Goal: Task Accomplishment & Management: Use online tool/utility

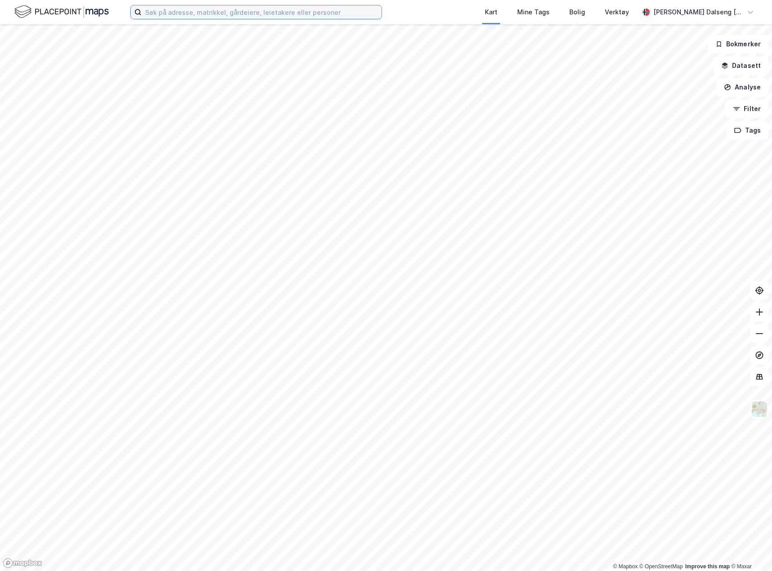
click at [165, 13] on input at bounding box center [262, 11] width 240 height 13
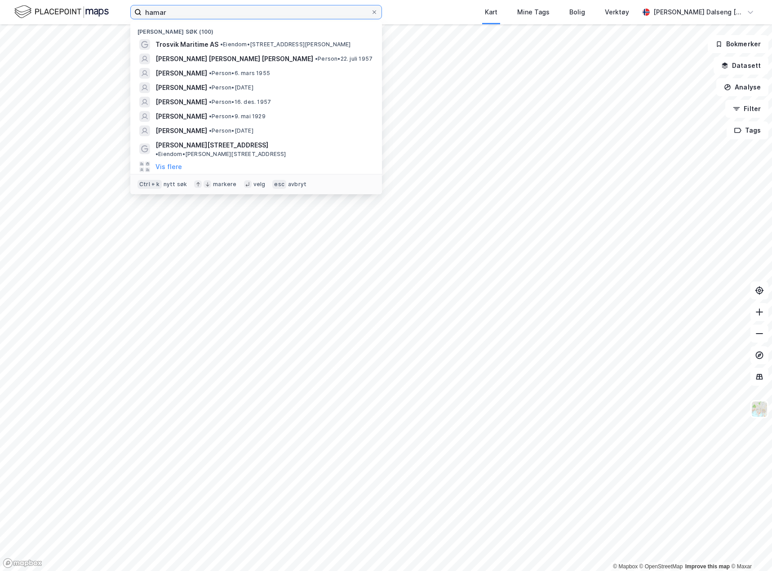
type input "hamar"
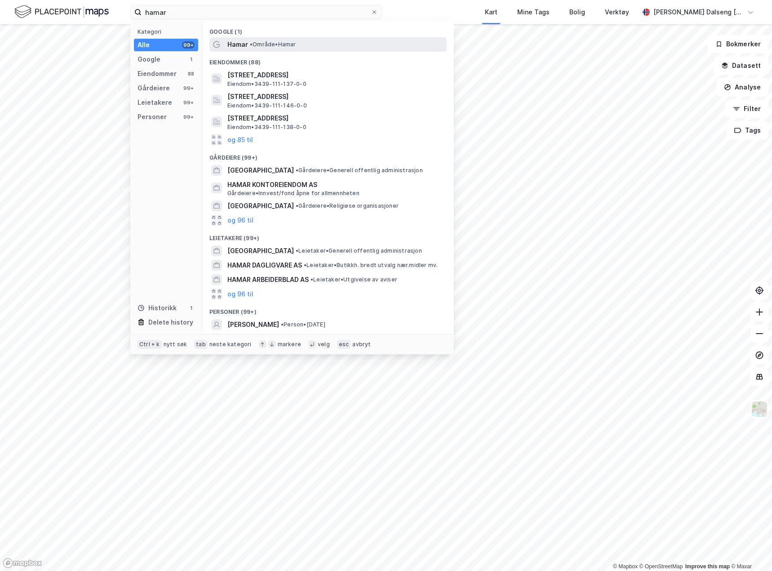
click at [270, 46] on span "• Område • [GEOGRAPHIC_DATA]" at bounding box center [273, 44] width 46 height 7
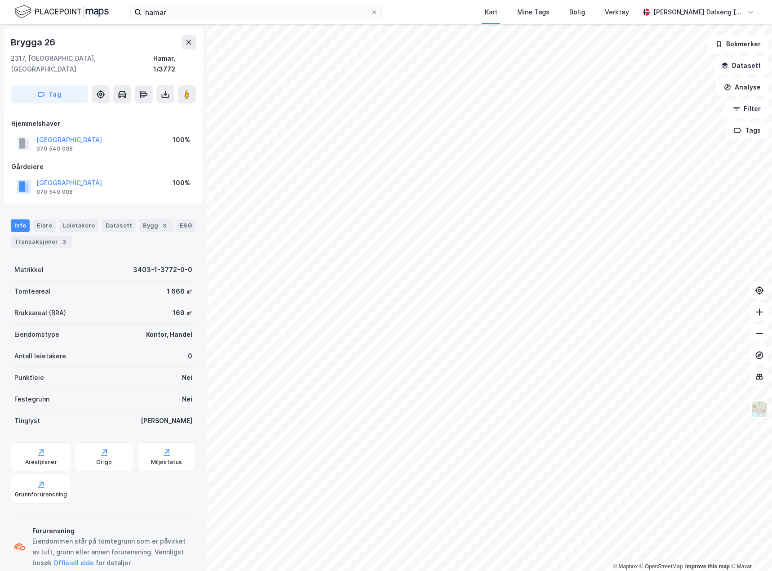
click at [772, 420] on html "hamar Kart Mine Tags [PERSON_NAME] Verktøy [PERSON_NAME] Dalseng [PERSON_NAME] …" at bounding box center [386, 285] width 772 height 571
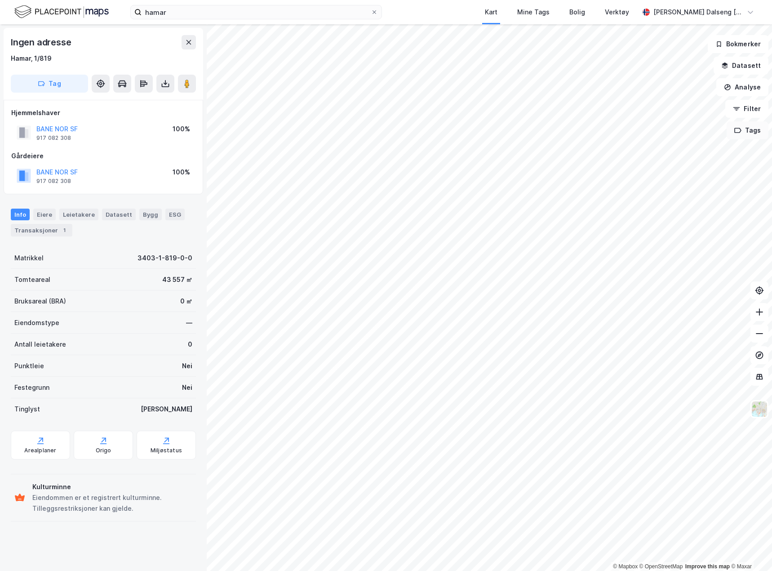
click at [746, 132] on button "Tags" at bounding box center [748, 130] width 42 height 18
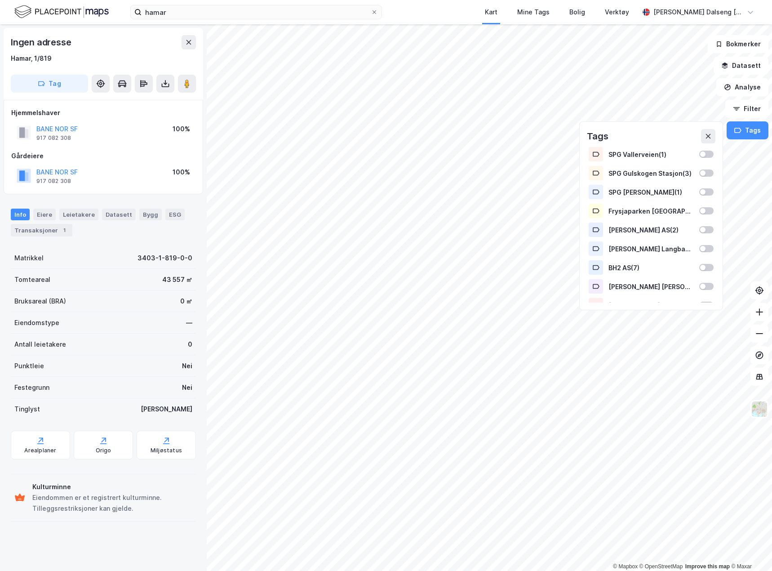
drag, startPoint x: 129, startPoint y: 55, endPoint x: 72, endPoint y: 73, distance: 60.1
click at [116, 59] on div "Hamar, 1/819" at bounding box center [103, 58] width 185 height 11
click at [62, 85] on button "Tag" at bounding box center [49, 84] width 77 height 18
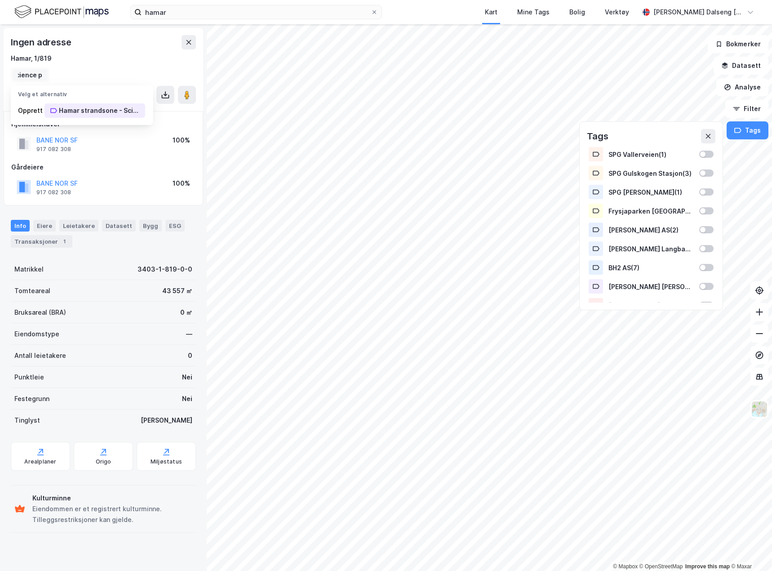
scroll to position [0, 77]
type input "Hamar strandsone - [GEOGRAPHIC_DATA]"
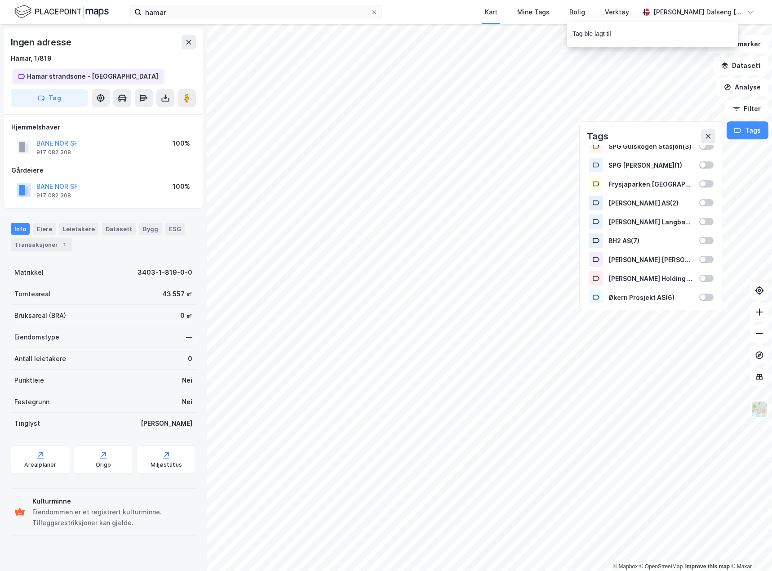
scroll to position [49, 0]
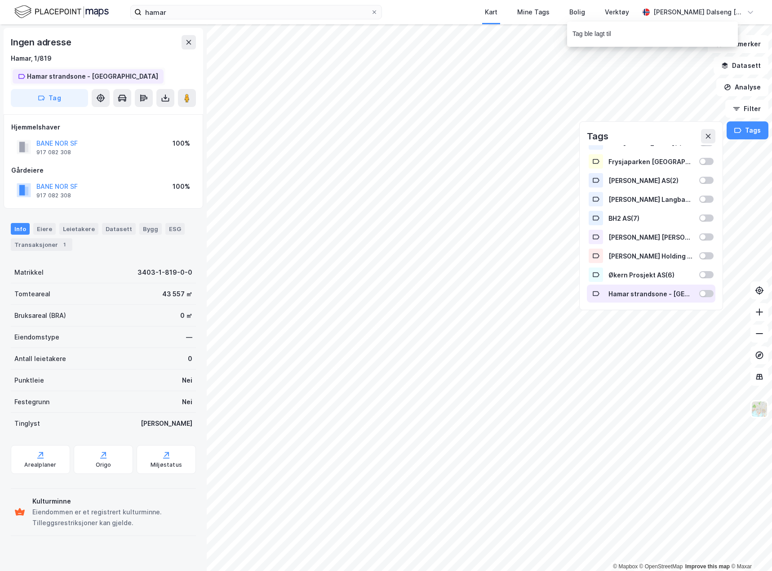
click at [700, 292] on div at bounding box center [702, 293] width 5 height 5
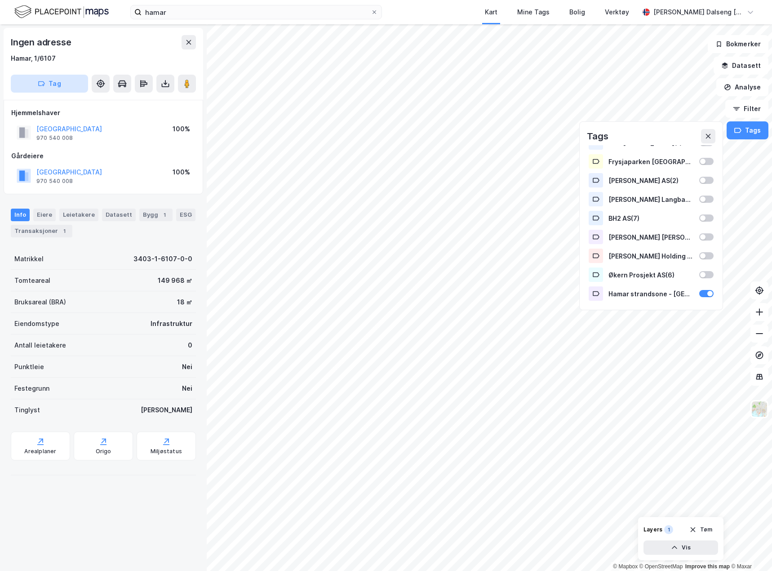
click at [76, 86] on button "Tag" at bounding box center [49, 84] width 77 height 18
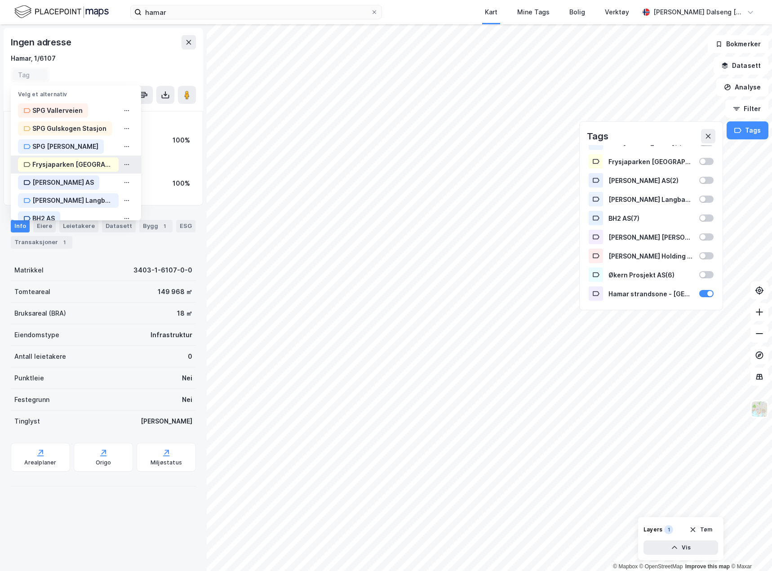
scroll to position [84, 0]
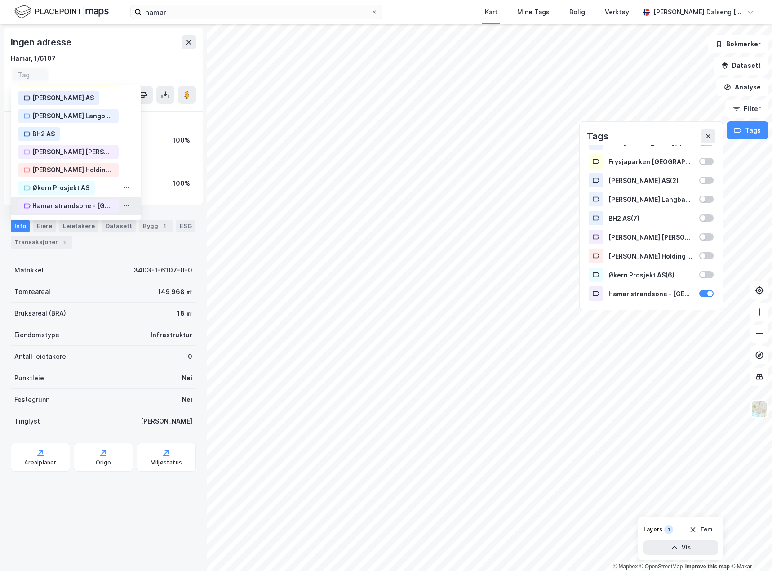
click at [100, 202] on div "Hamar strandsone - [GEOGRAPHIC_DATA]" at bounding box center [72, 205] width 81 height 11
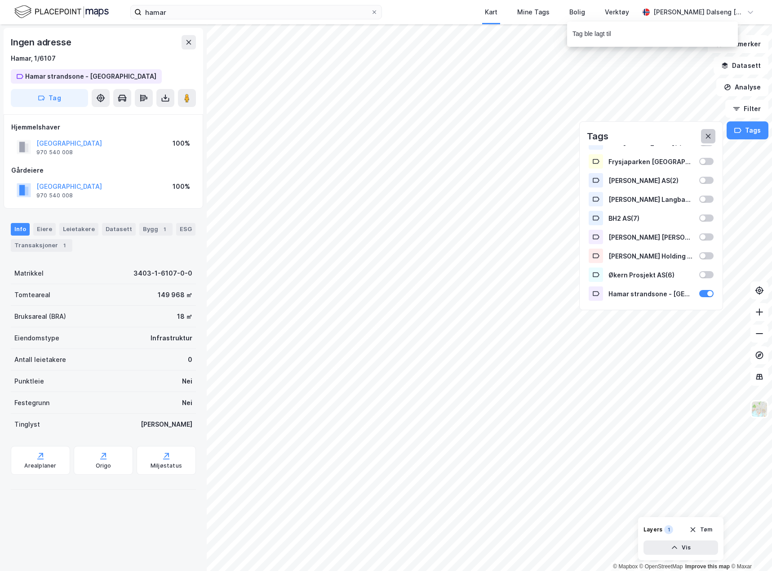
click at [709, 133] on button at bounding box center [708, 136] width 14 height 14
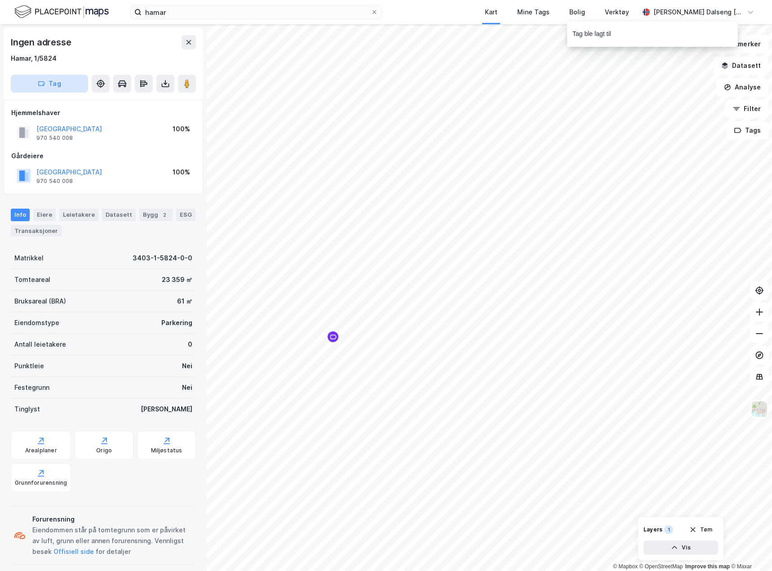
click at [46, 80] on button "Tag" at bounding box center [49, 84] width 77 height 18
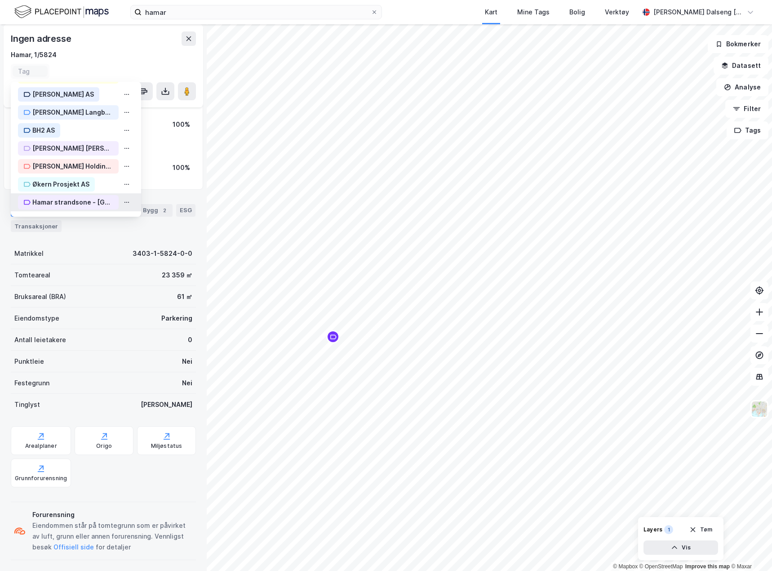
scroll to position [19, 0]
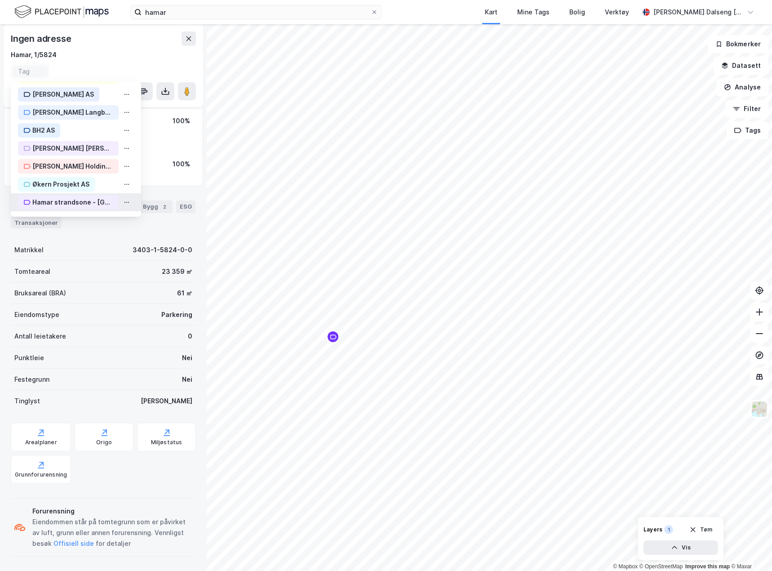
click at [79, 202] on div "Hamar strandsone - [GEOGRAPHIC_DATA]" at bounding box center [72, 202] width 81 height 11
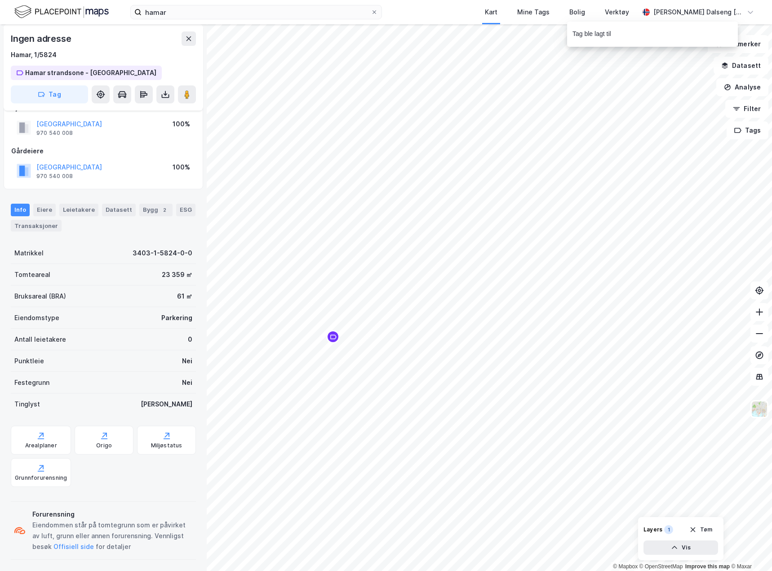
scroll to position [22, 0]
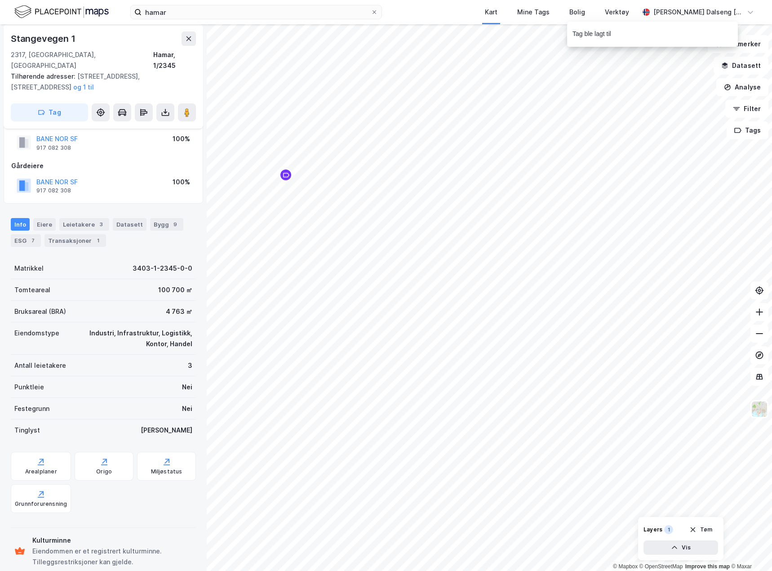
scroll to position [22, 0]
click at [60, 106] on button "Tag" at bounding box center [49, 112] width 77 height 18
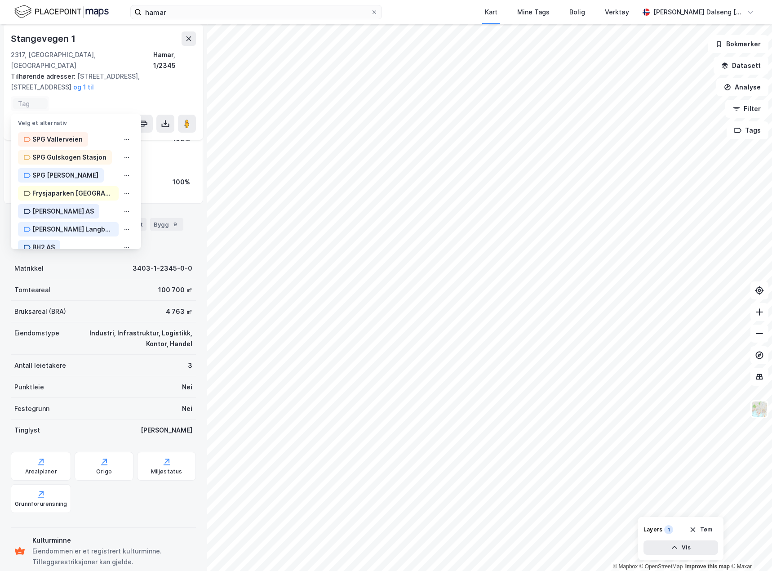
scroll to position [84, 0]
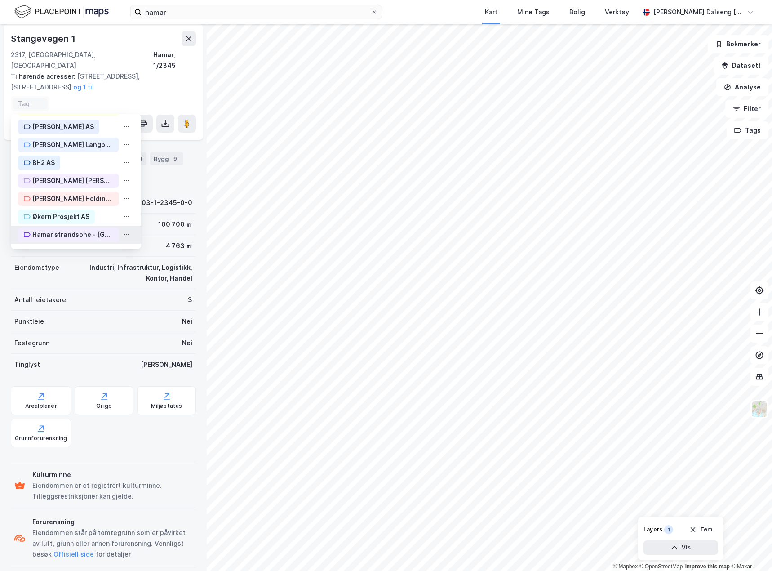
click at [88, 229] on div "Hamar strandsone - [GEOGRAPHIC_DATA]" at bounding box center [72, 234] width 81 height 11
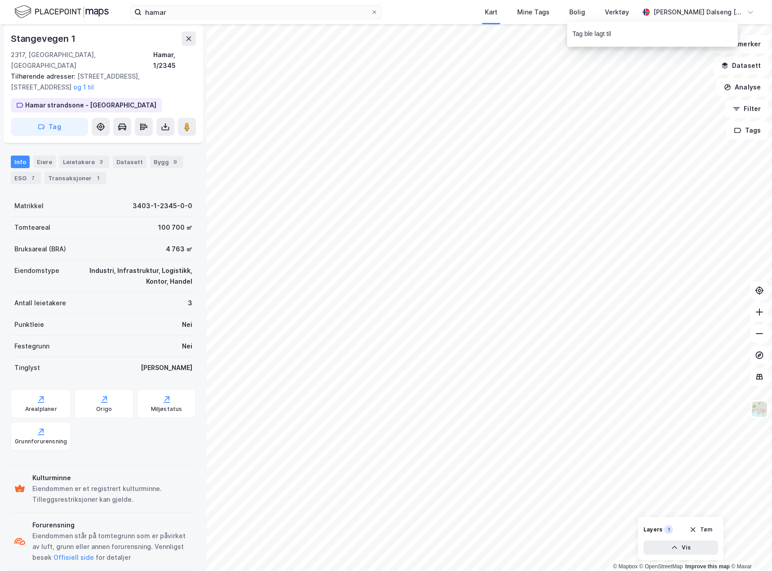
scroll to position [102, 0]
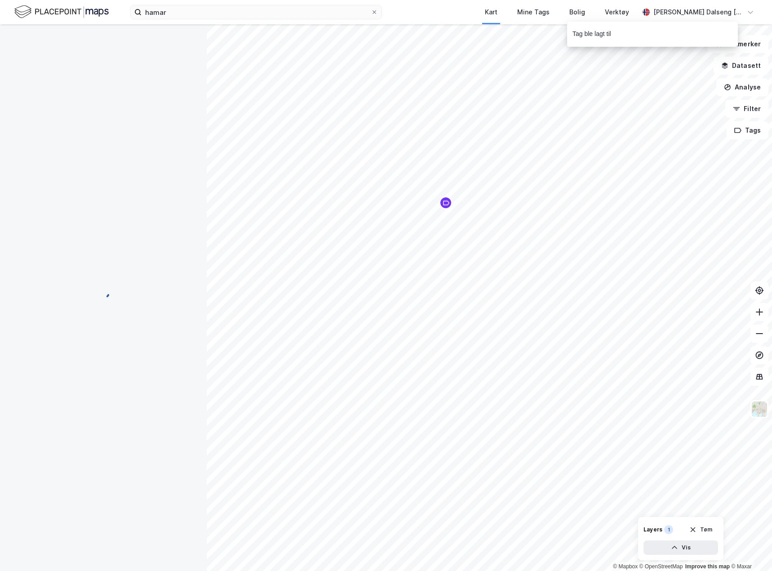
scroll to position [9, 0]
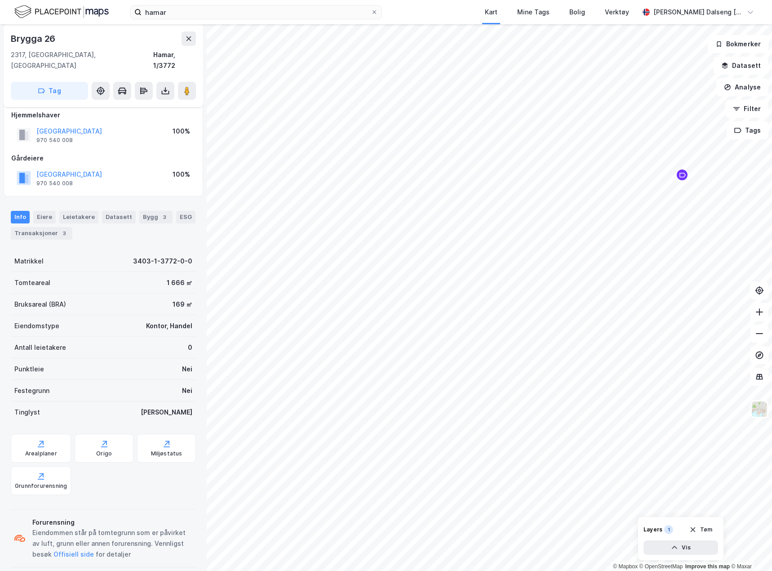
click at [772, 360] on html "hamar Kart Mine Tags [PERSON_NAME] Verktøy [PERSON_NAME] Dalseng [PERSON_NAME] …" at bounding box center [386, 285] width 772 height 571
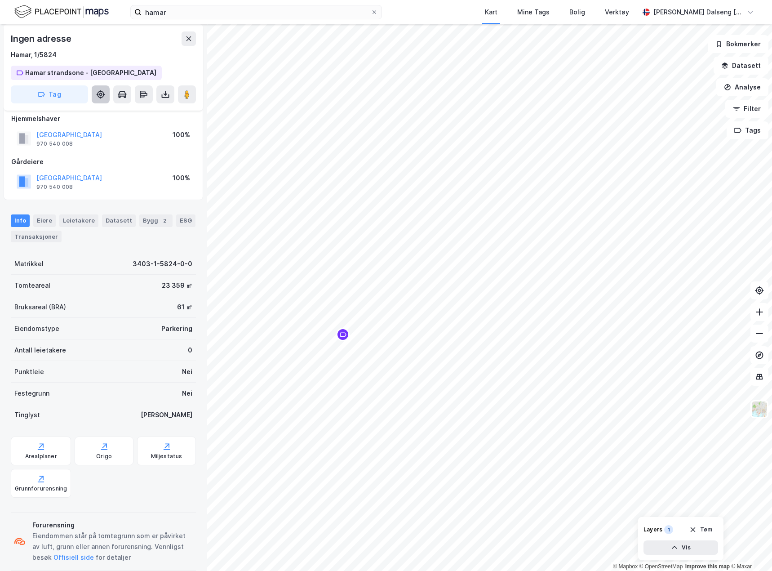
scroll to position [9, 0]
click at [22, 71] on icon at bounding box center [21, 73] width 7 height 5
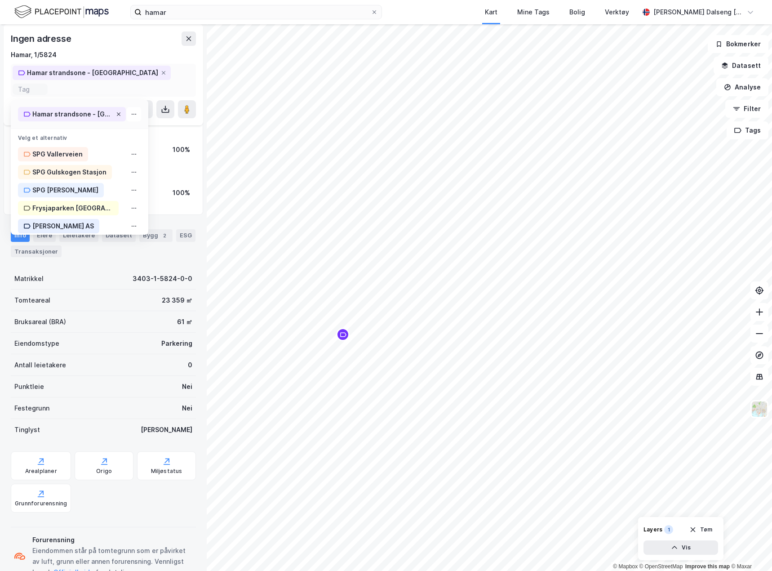
click at [117, 111] on icon at bounding box center [118, 113] width 5 height 5
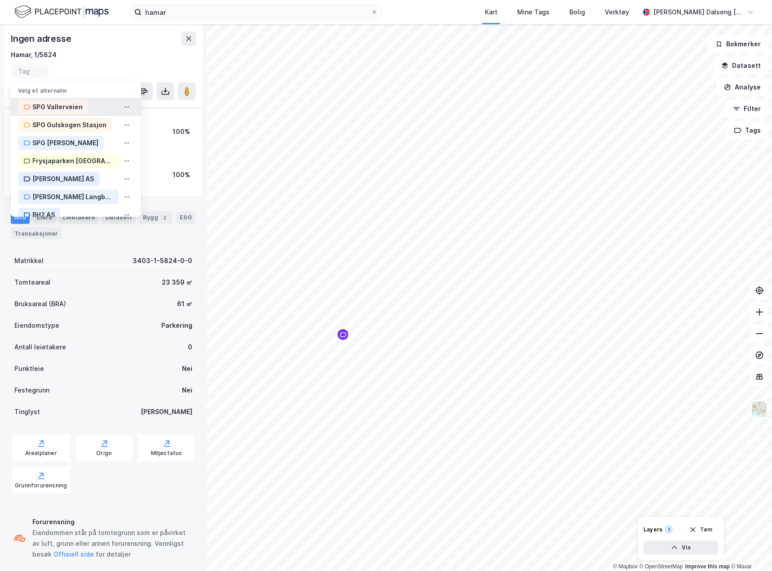
scroll to position [5, 0]
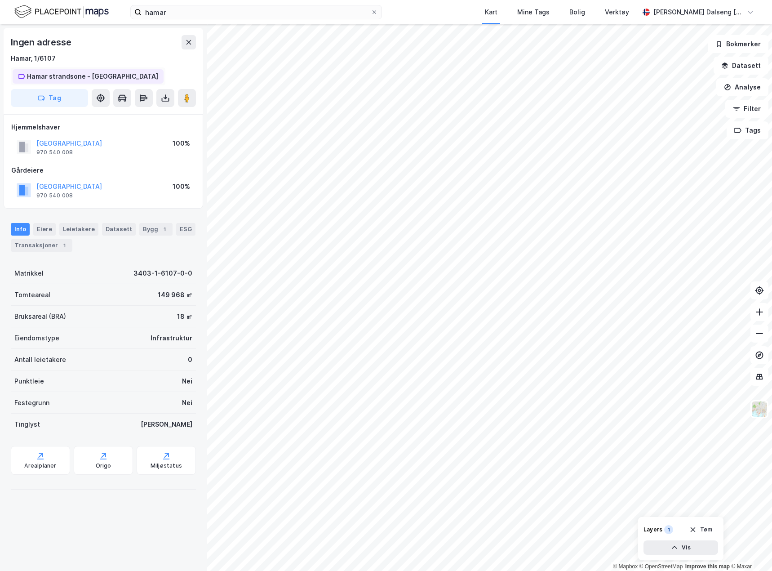
click at [116, 74] on div "Hamar strandsone - [GEOGRAPHIC_DATA]" at bounding box center [92, 76] width 131 height 11
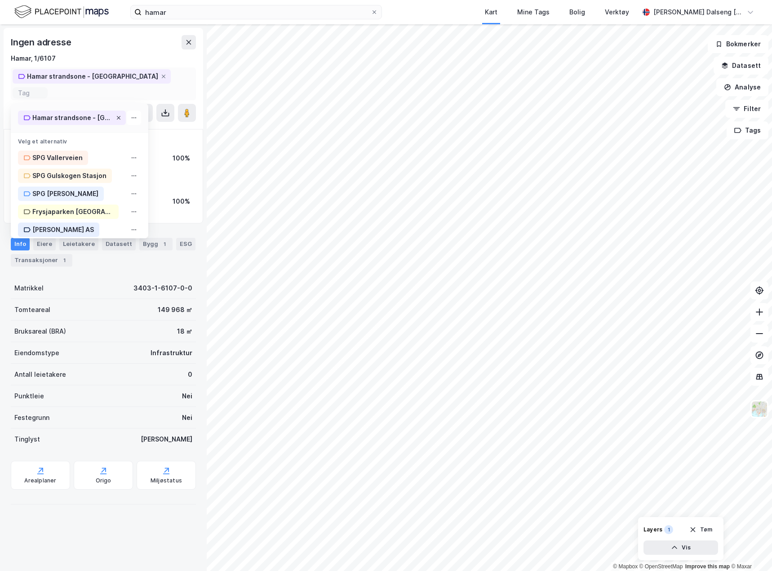
click at [118, 116] on icon at bounding box center [119, 118] width 4 height 4
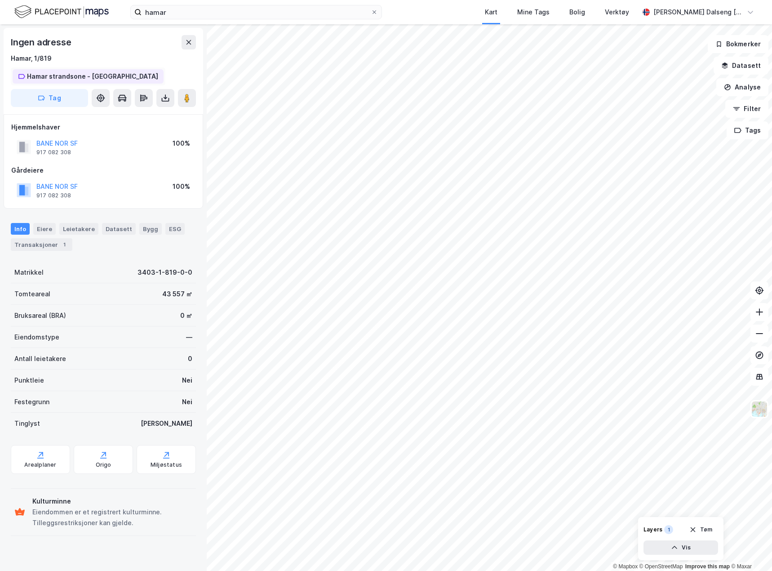
click at [105, 71] on div "Hamar strandsone - [GEOGRAPHIC_DATA]" at bounding box center [92, 76] width 131 height 11
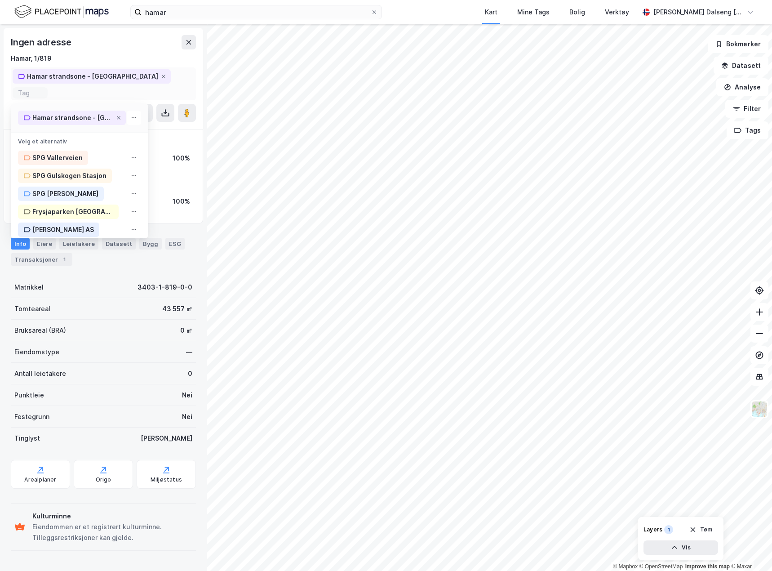
click at [130, 76] on div "Hamar strandsone - [GEOGRAPHIC_DATA]" at bounding box center [92, 76] width 158 height 14
click at [161, 76] on icon at bounding box center [163, 76] width 5 height 5
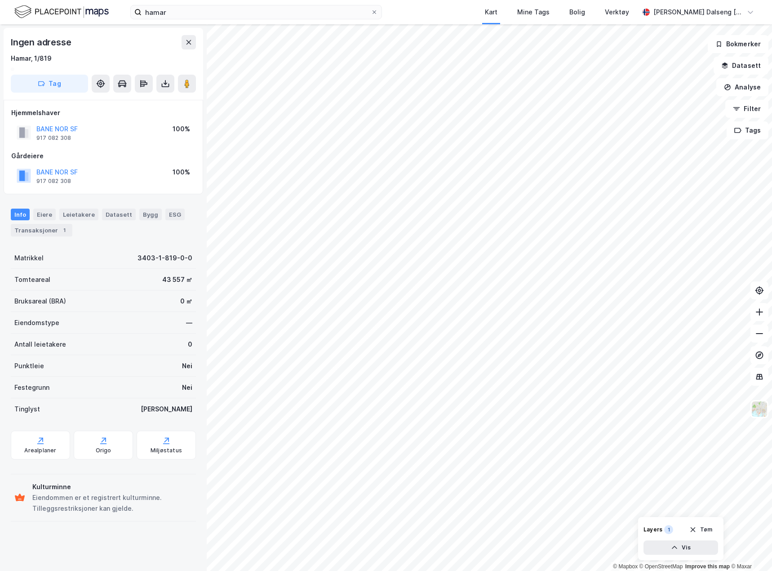
click at [134, 162] on div "© Mapbox © OpenStreetMap Improve this map © Maxar Ingen adresse [GEOGRAPHIC_DAT…" at bounding box center [386, 297] width 772 height 546
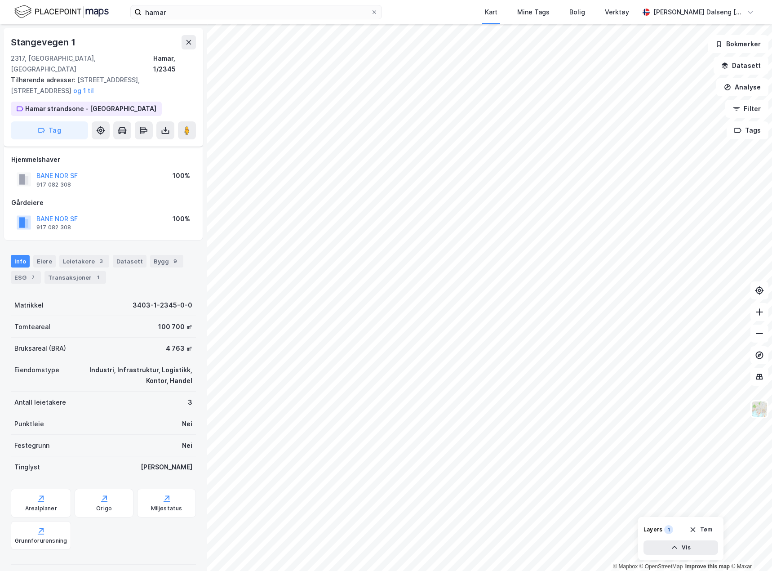
scroll to position [5, 0]
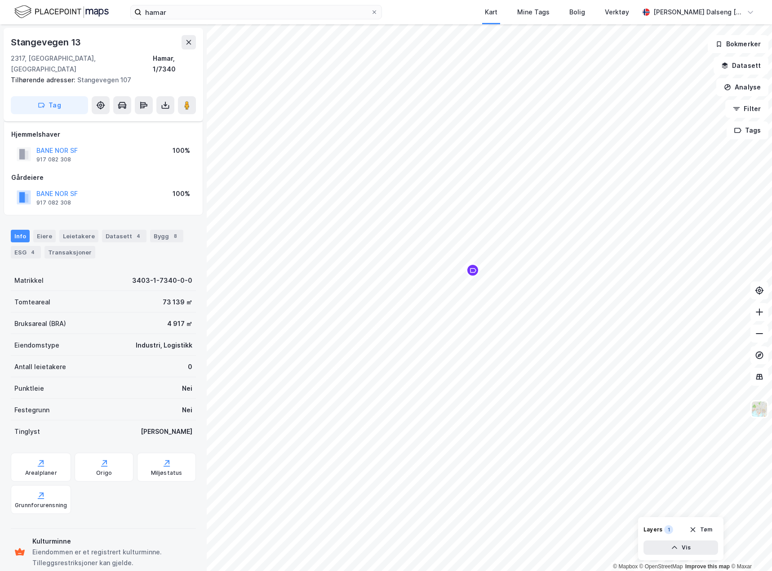
scroll to position [5, 0]
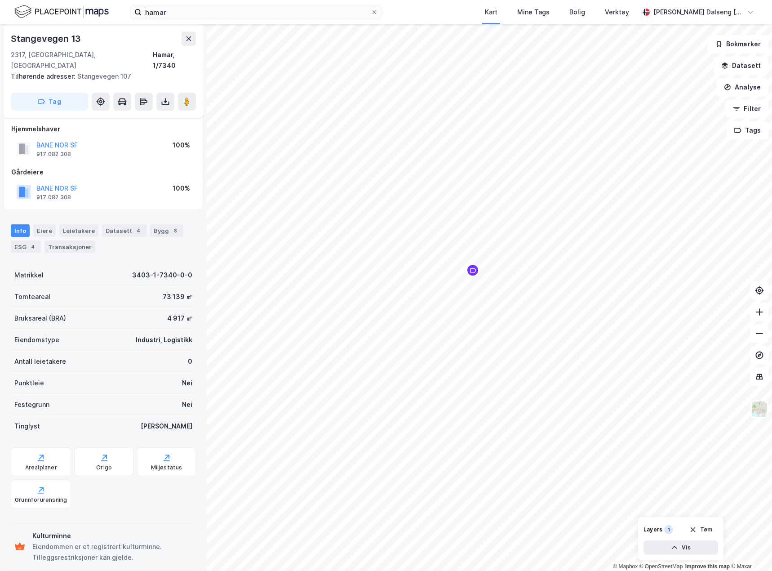
click at [74, 93] on button "Tag" at bounding box center [49, 102] width 77 height 18
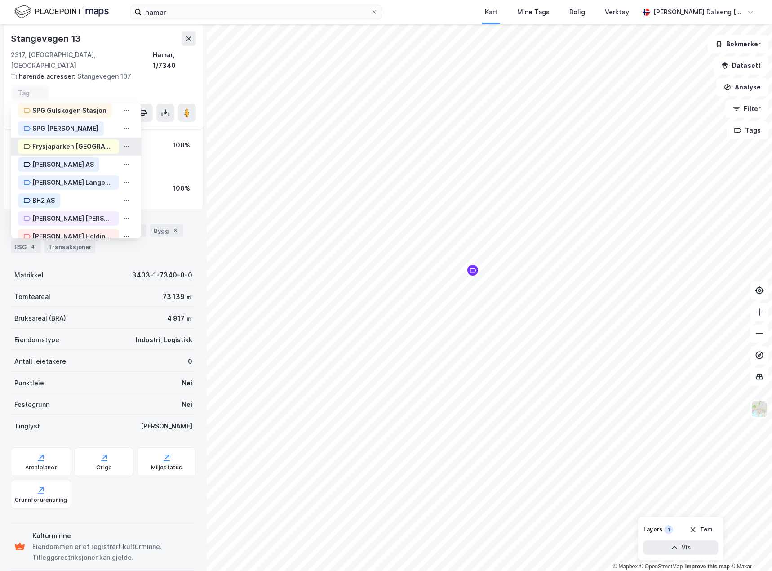
scroll to position [84, 0]
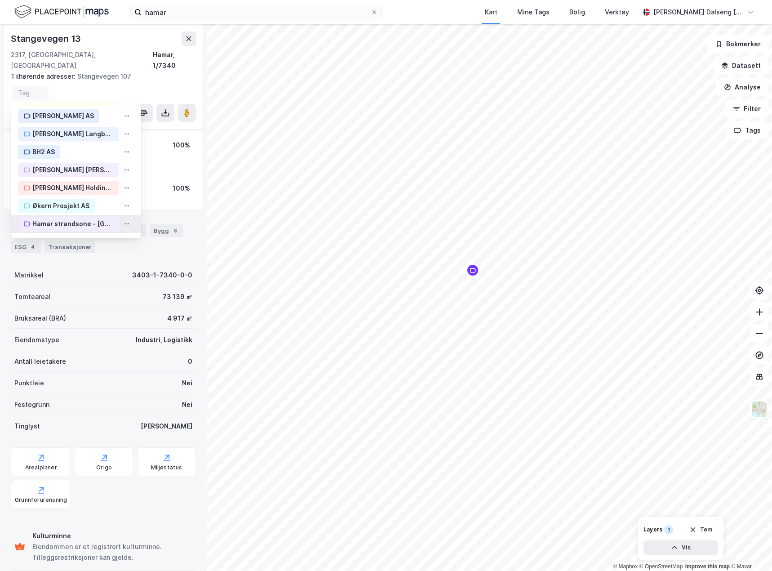
click at [96, 218] on div "Hamar strandsone - [GEOGRAPHIC_DATA]" at bounding box center [72, 223] width 81 height 11
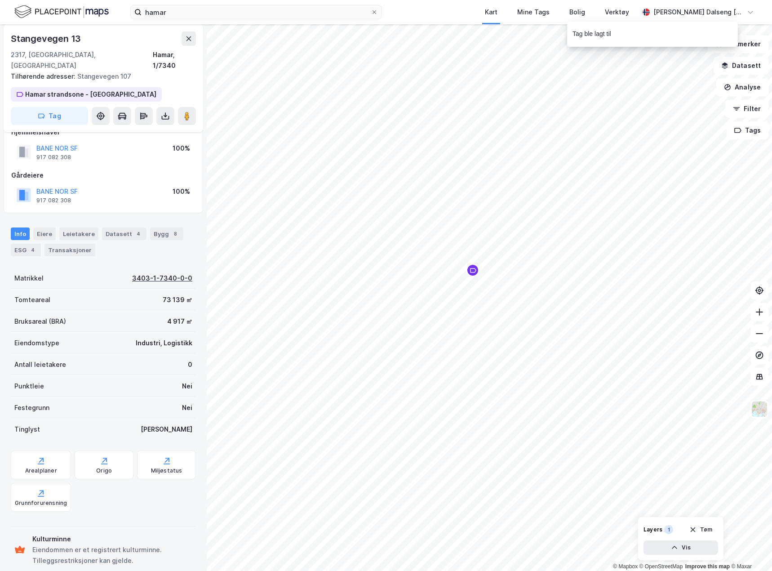
scroll to position [20, 0]
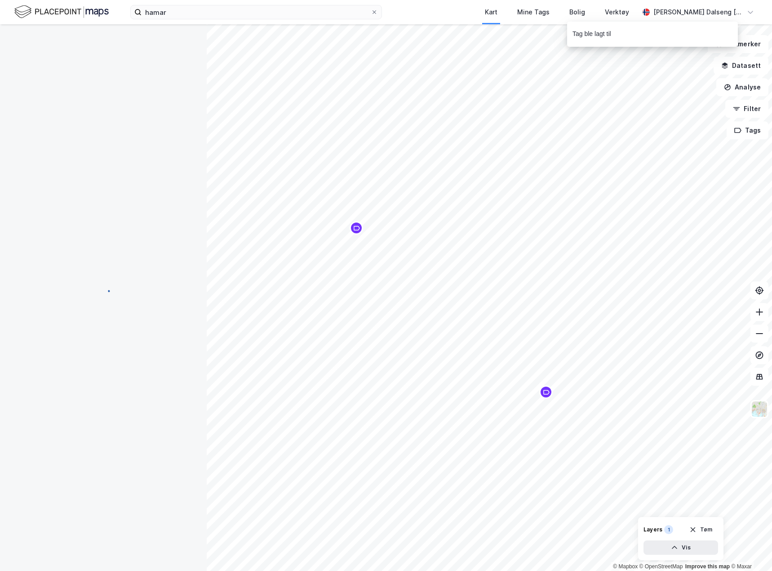
scroll to position [8, 0]
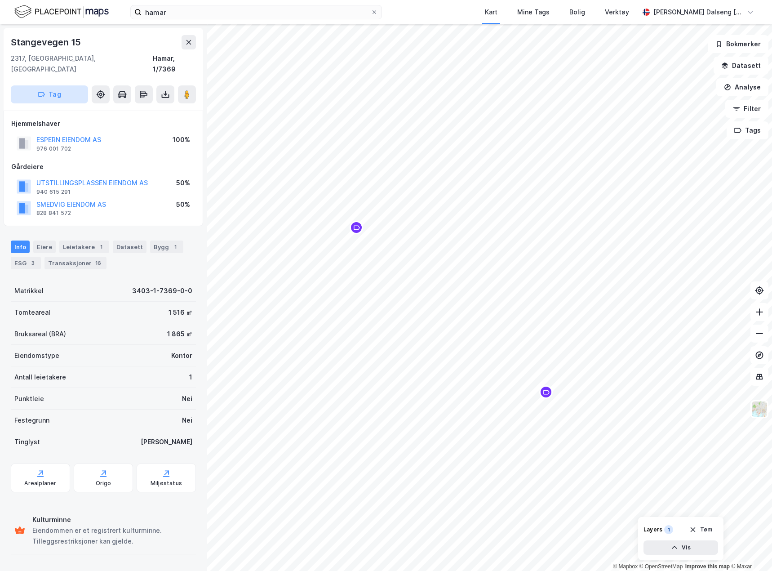
click at [72, 87] on button "Tag" at bounding box center [49, 94] width 77 height 18
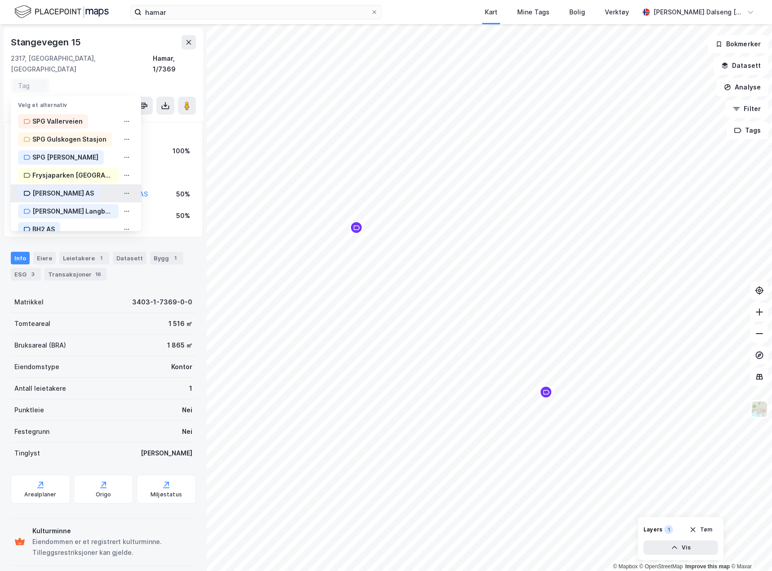
scroll to position [84, 0]
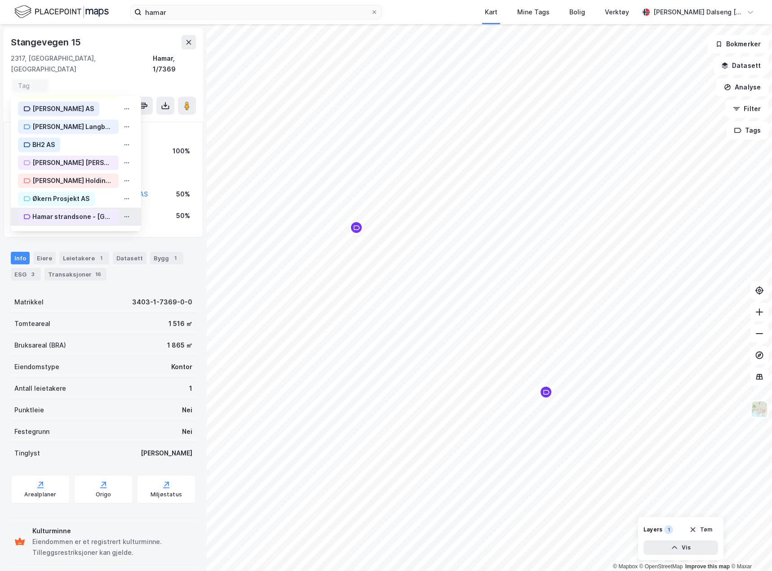
click at [72, 211] on div "Hamar strandsone - [GEOGRAPHIC_DATA]" at bounding box center [72, 216] width 81 height 11
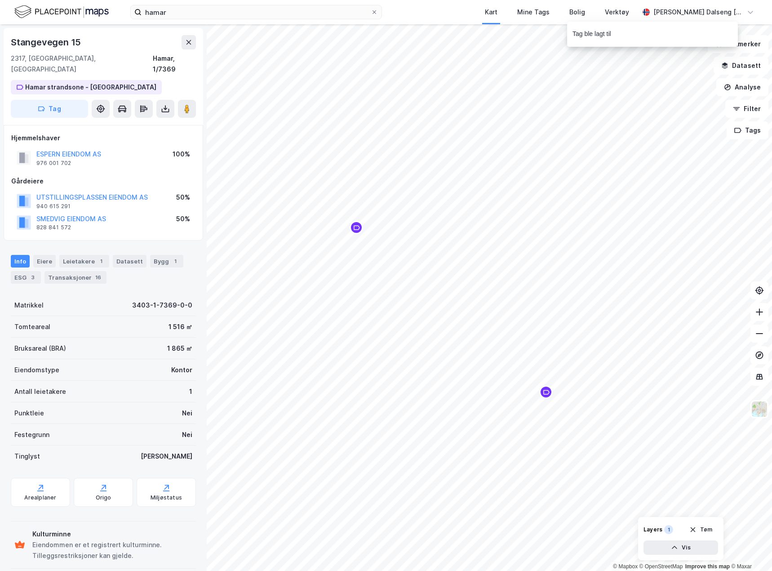
scroll to position [1, 0]
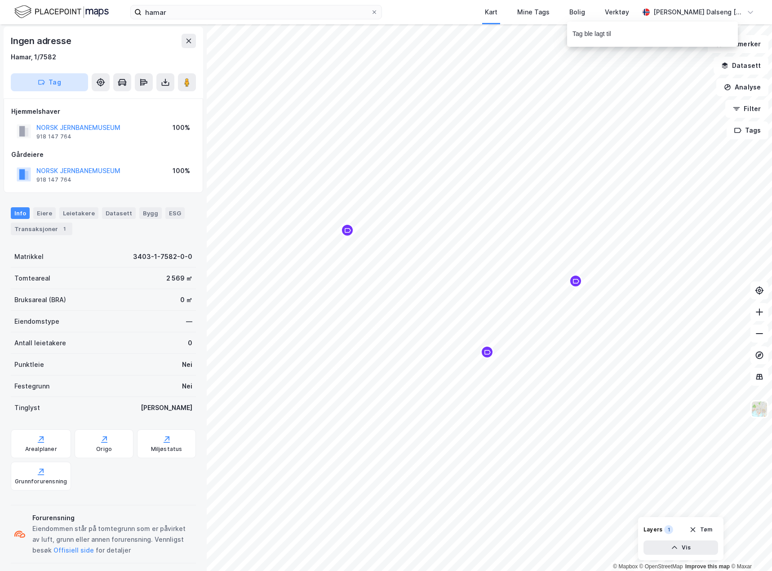
click at [79, 79] on button "Tag" at bounding box center [49, 82] width 77 height 18
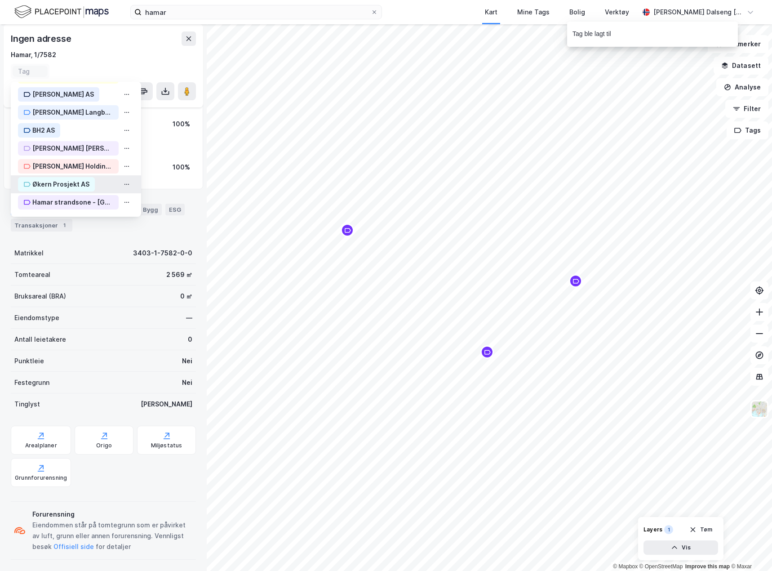
scroll to position [19, 0]
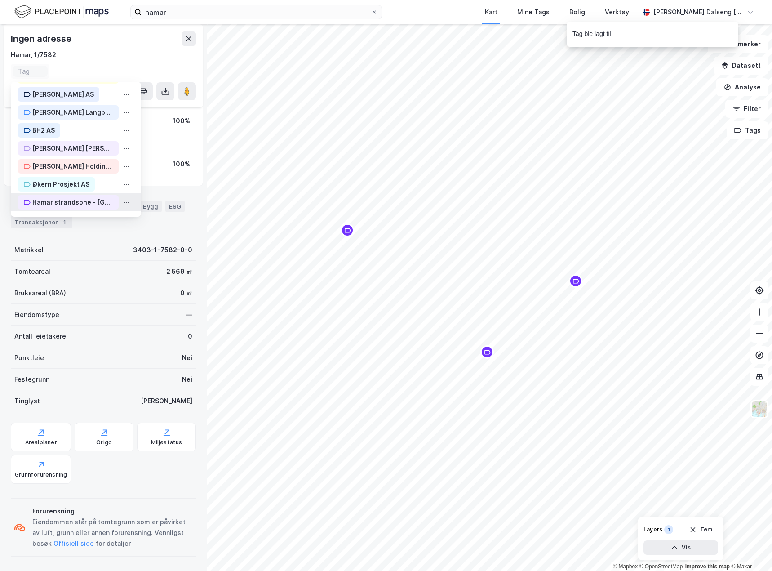
click at [80, 200] on div "Hamar strandsone - [GEOGRAPHIC_DATA]" at bounding box center [72, 202] width 81 height 11
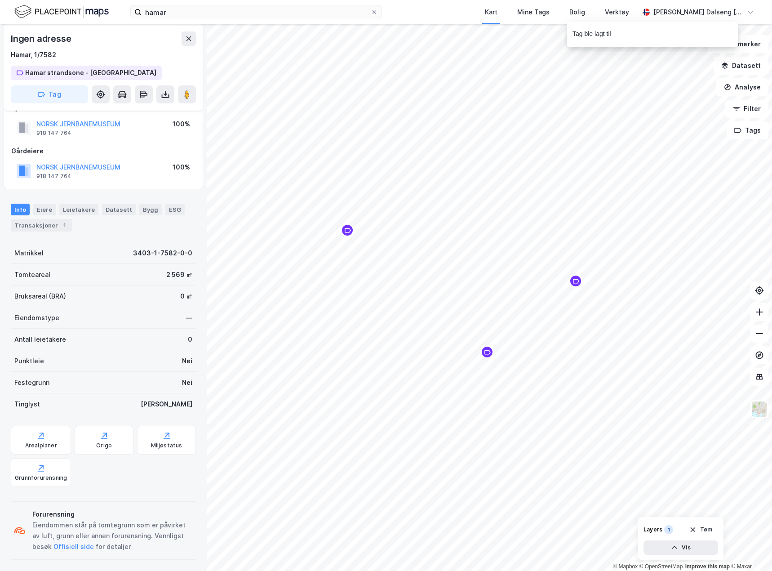
scroll to position [22, 0]
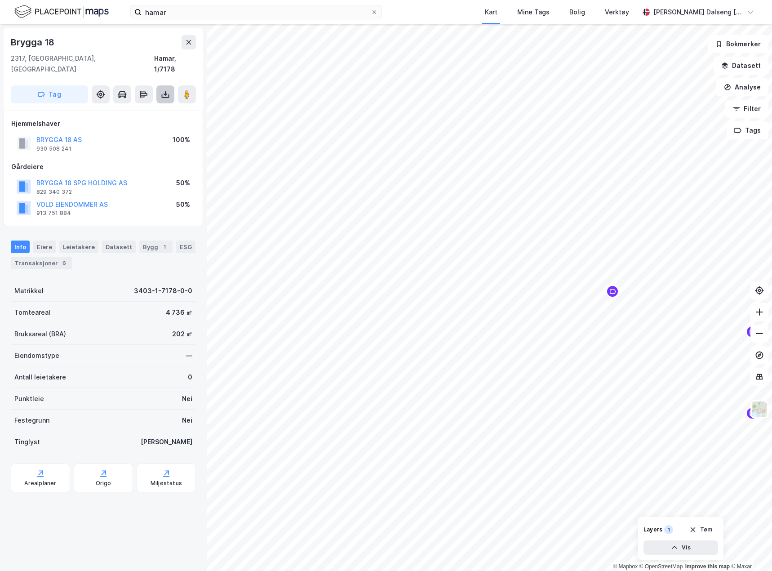
click at [169, 94] on icon at bounding box center [166, 96] width 8 height 4
click at [64, 85] on button "Tag" at bounding box center [49, 94] width 77 height 18
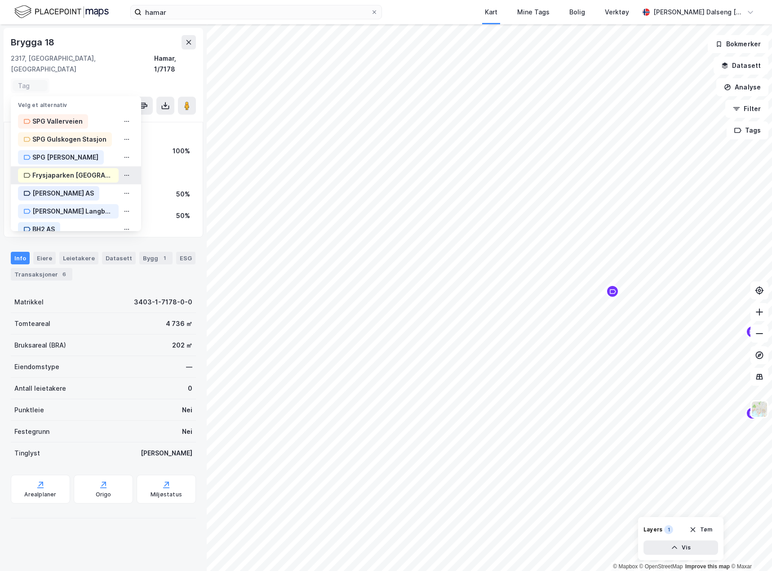
scroll to position [84, 0]
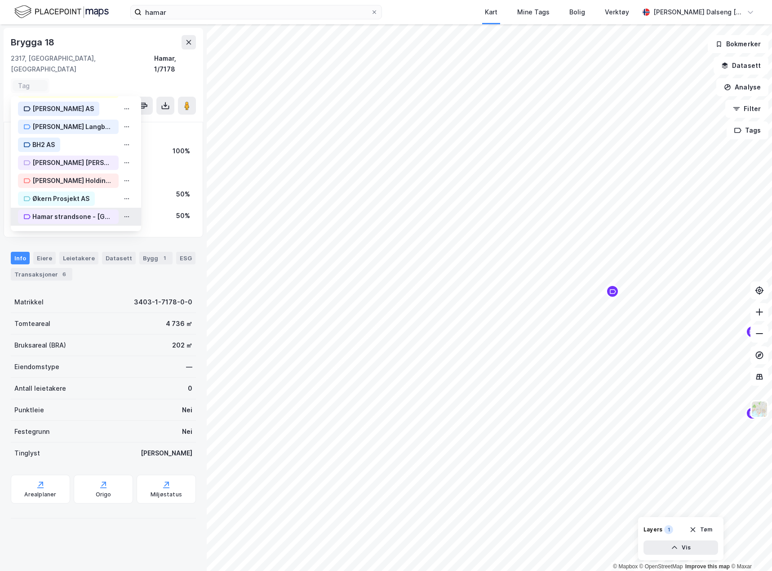
click at [98, 211] on div "Hamar strandsone - [GEOGRAPHIC_DATA]" at bounding box center [72, 216] width 81 height 11
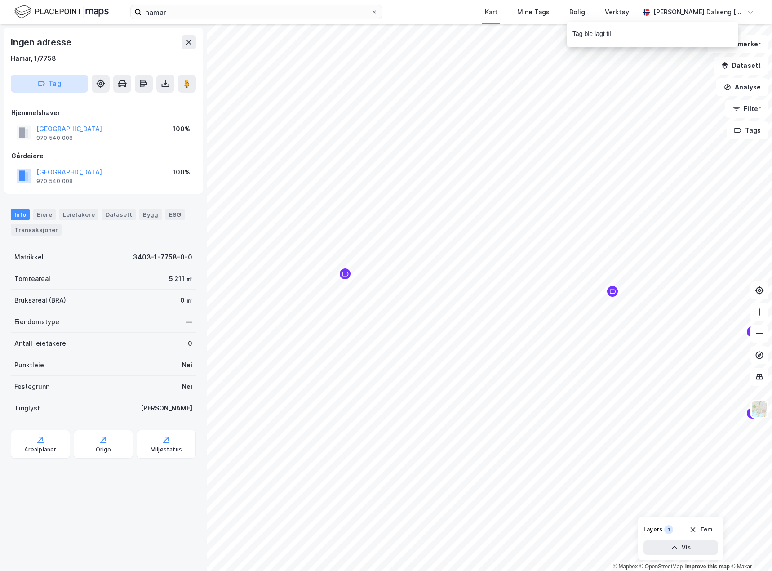
click at [60, 82] on button "Tag" at bounding box center [49, 84] width 77 height 18
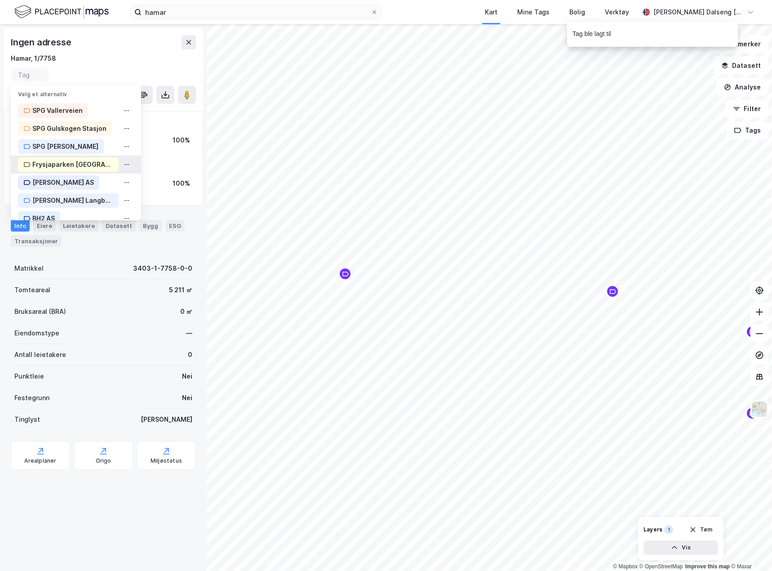
scroll to position [84, 0]
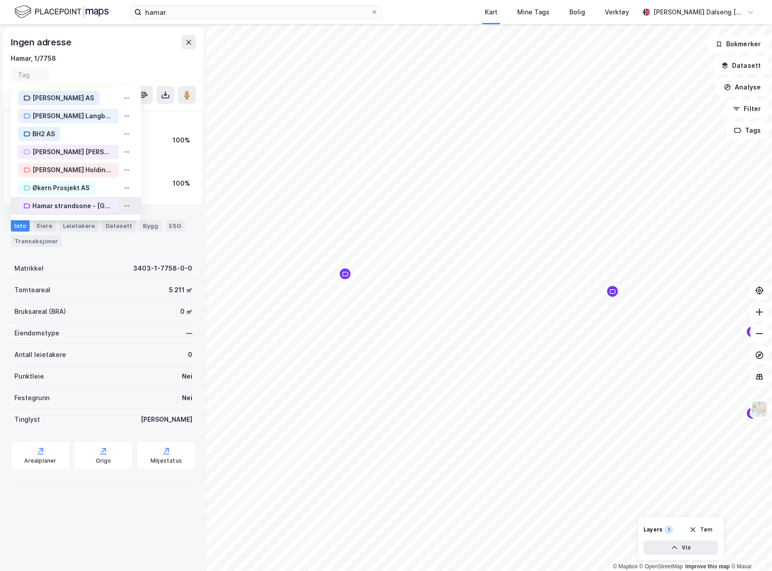
click at [82, 209] on div "Hamar strandsone - [GEOGRAPHIC_DATA]" at bounding box center [72, 205] width 81 height 11
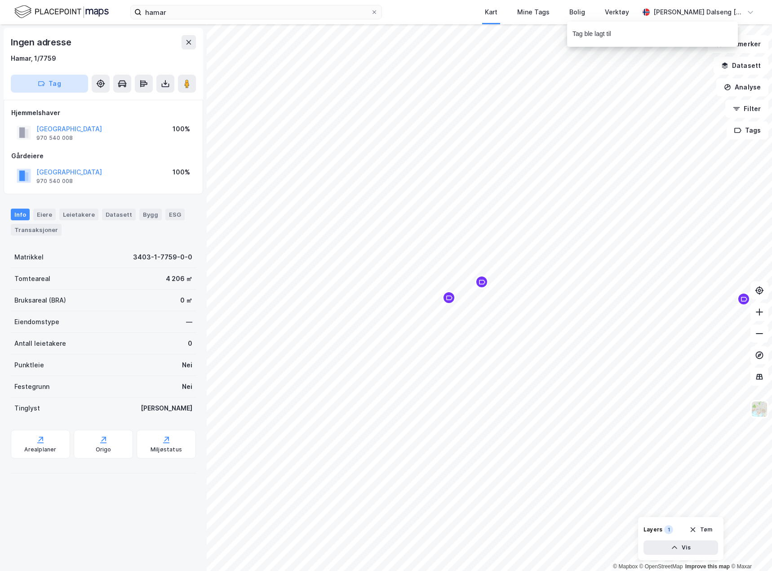
click at [71, 82] on button "Tag" at bounding box center [49, 84] width 77 height 18
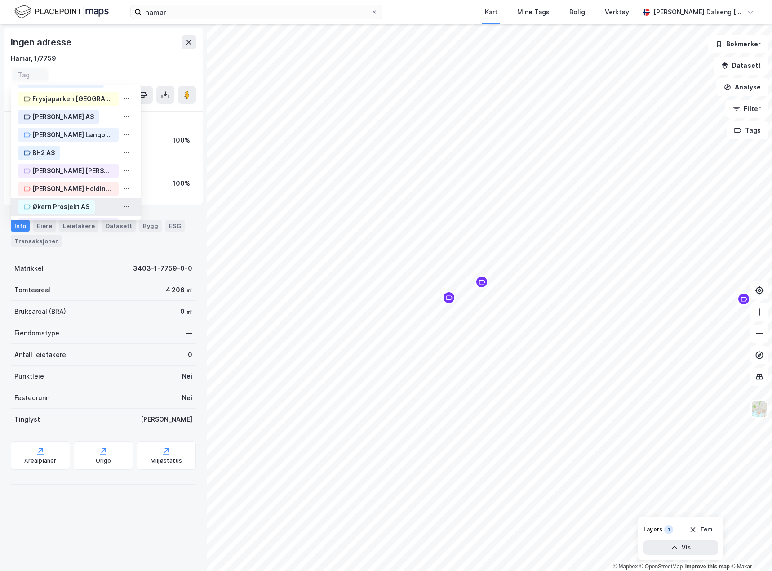
scroll to position [84, 0]
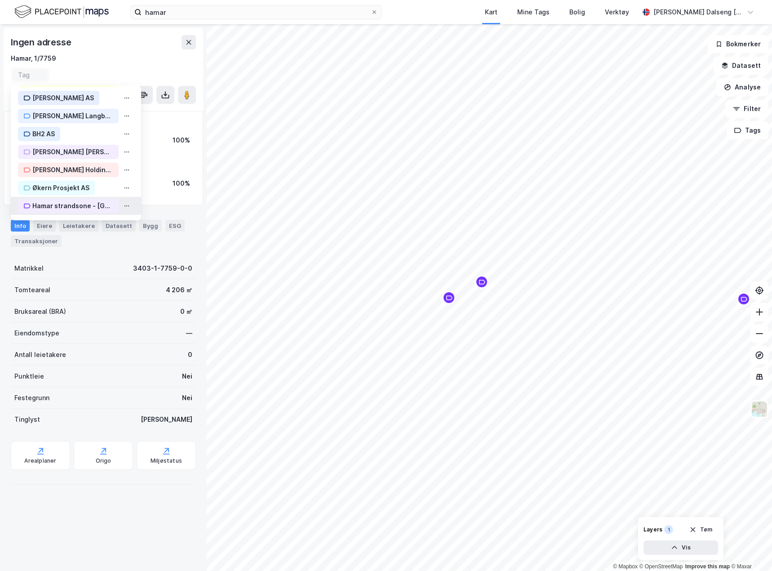
click at [95, 204] on div "Hamar strandsone - [GEOGRAPHIC_DATA]" at bounding box center [72, 205] width 81 height 11
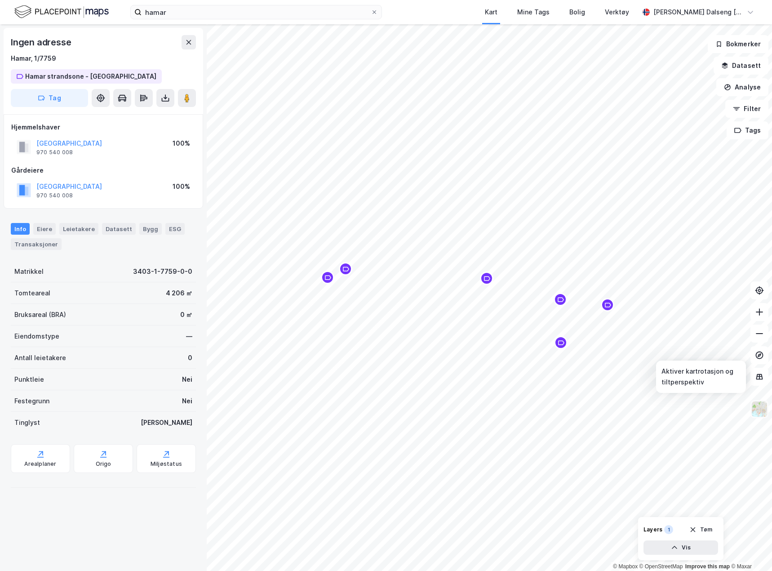
click at [764, 407] on img at bounding box center [759, 408] width 17 height 17
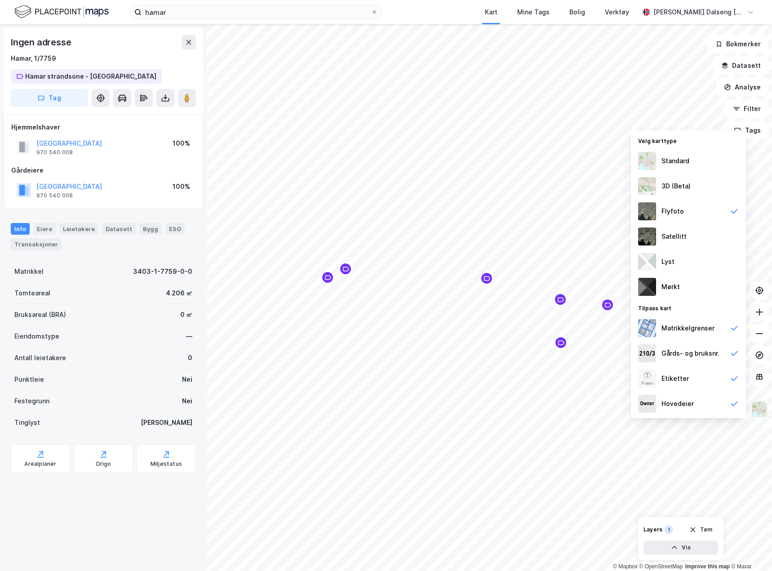
click at [761, 413] on img at bounding box center [759, 408] width 17 height 17
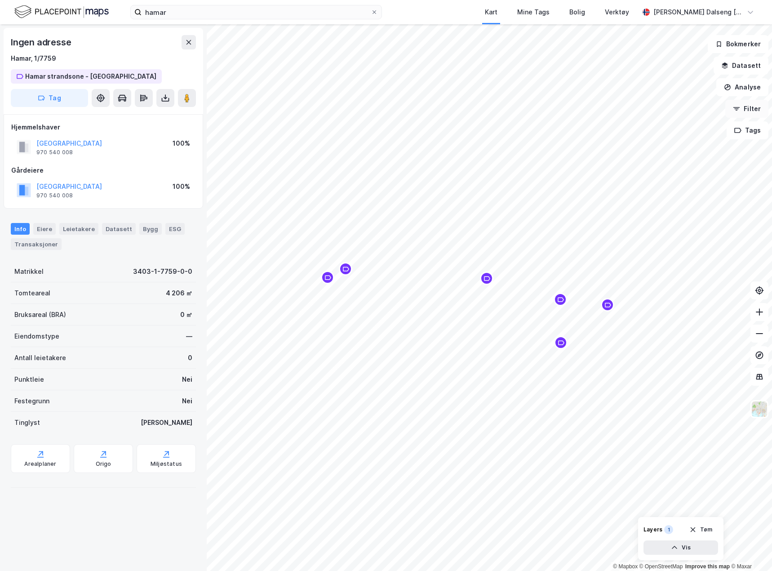
click at [748, 110] on button "Filter" at bounding box center [746, 109] width 43 height 18
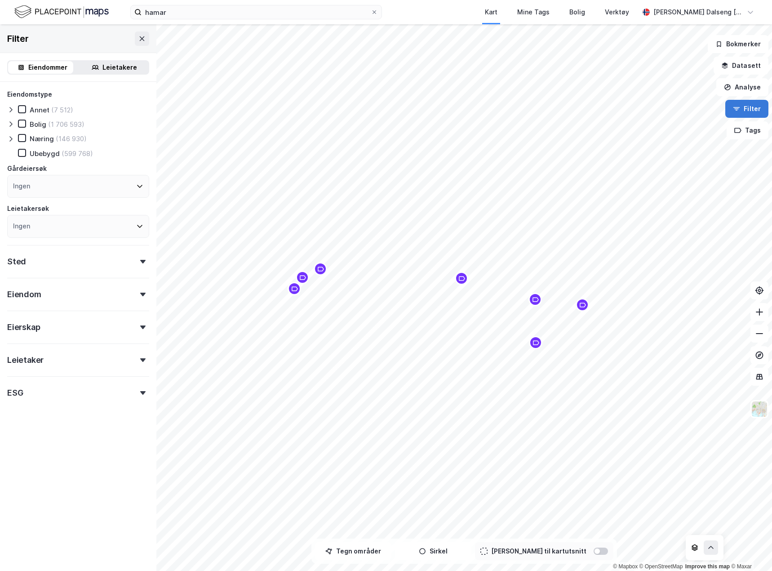
click at [748, 109] on button "Filter" at bounding box center [746, 109] width 43 height 18
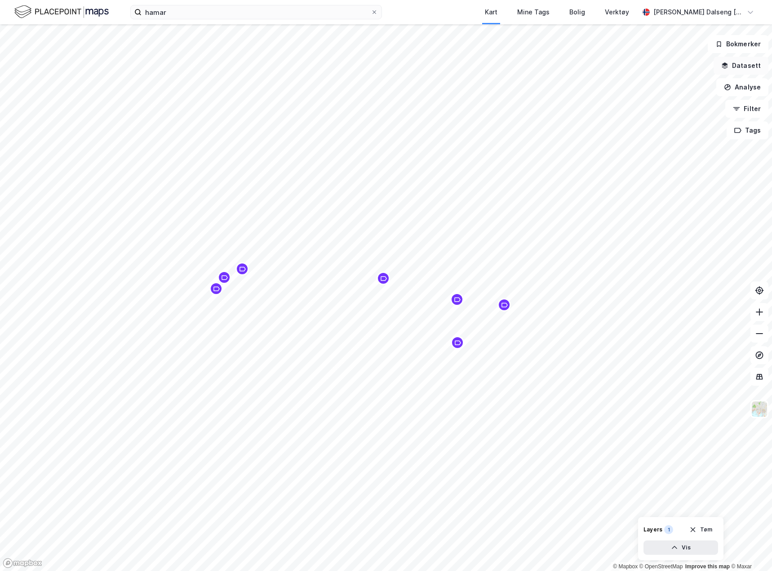
click at [741, 69] on button "Datasett" at bounding box center [741, 66] width 55 height 18
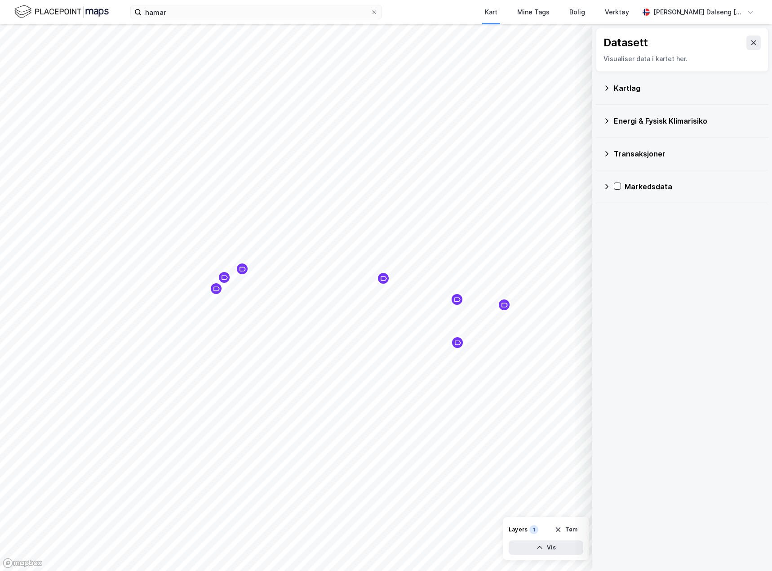
click at [607, 86] on icon at bounding box center [606, 87] width 7 height 7
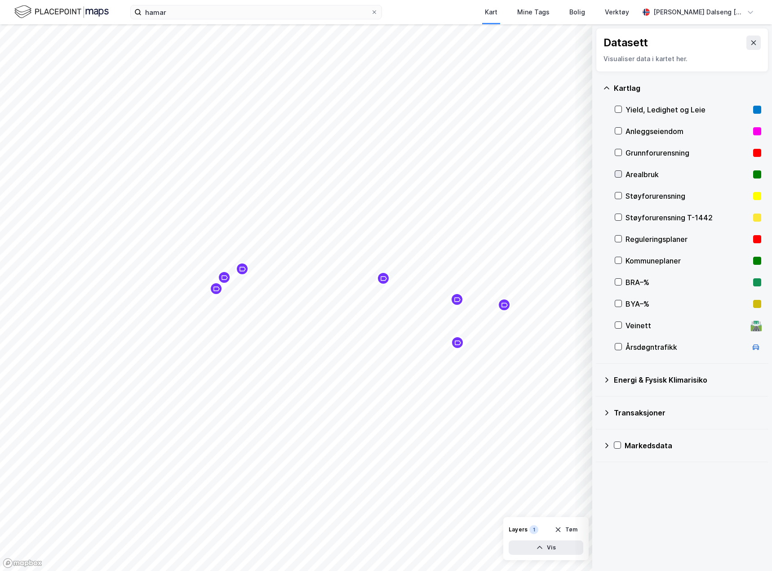
click at [621, 175] on icon at bounding box center [618, 174] width 6 height 6
click at [617, 173] on icon at bounding box center [618, 174] width 6 height 6
click at [750, 43] on icon at bounding box center [753, 42] width 7 height 7
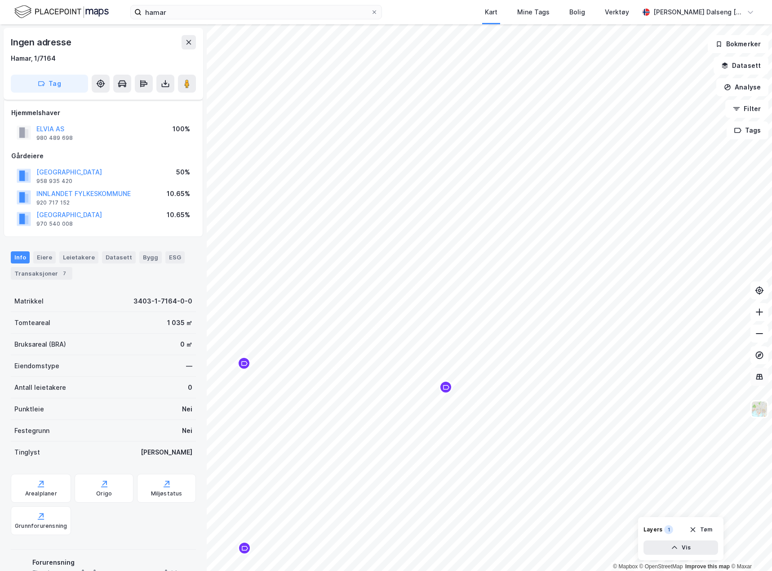
scroll to position [22, 0]
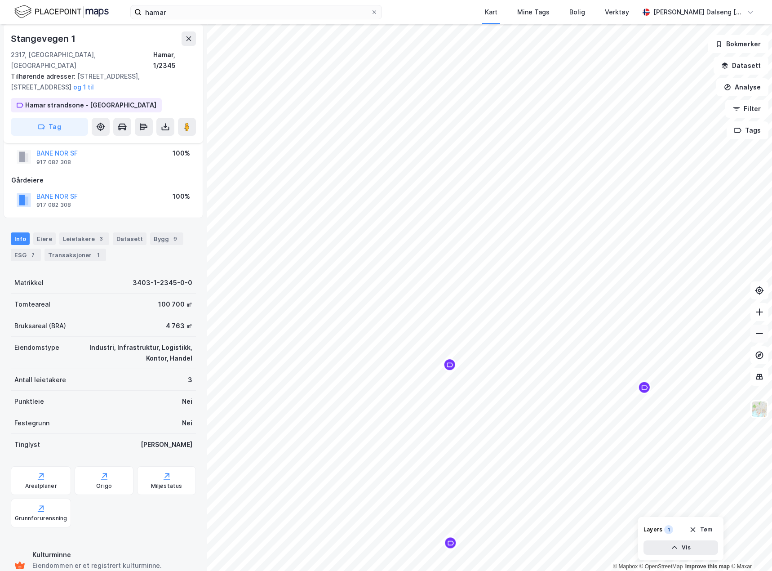
scroll to position [22, 0]
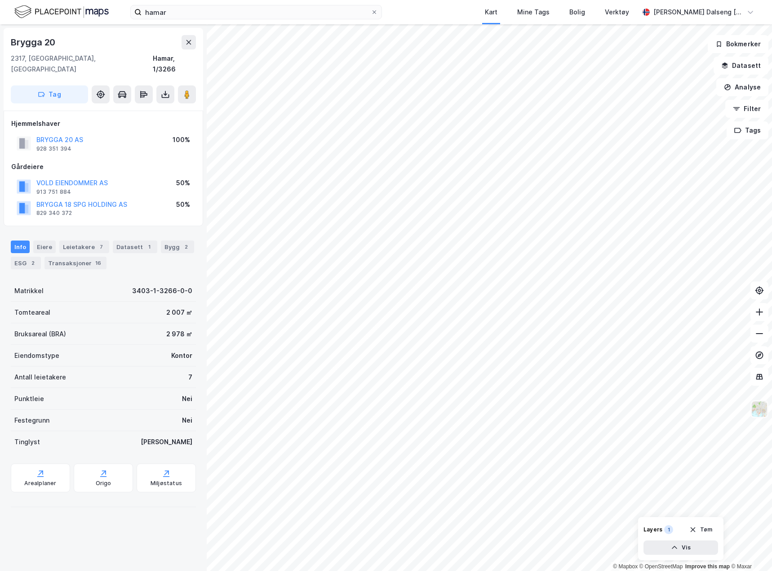
click at [762, 411] on img at bounding box center [759, 408] width 17 height 17
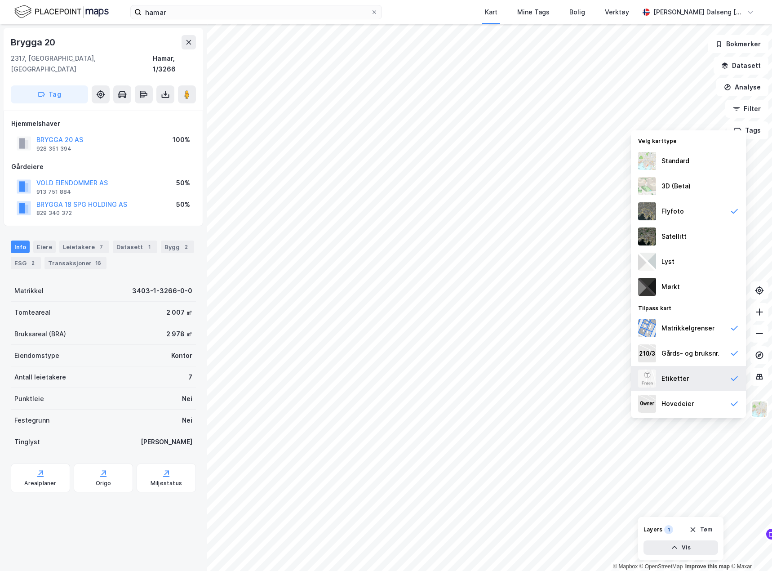
click at [717, 378] on div "Etiketter" at bounding box center [688, 378] width 115 height 25
click at [708, 397] on div "Hovedeier" at bounding box center [688, 403] width 115 height 25
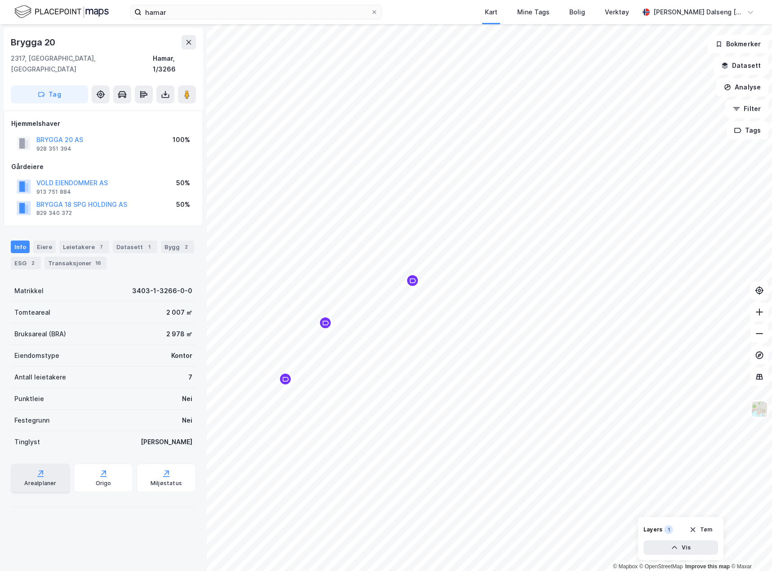
click at [48, 480] on div "Arealplaner" at bounding box center [40, 483] width 32 height 7
click at [195, 195] on div "© Mapbox © OpenStreetMap Improve this map © [STREET_ADDRESS] Tag Hjemmelshaver …" at bounding box center [386, 297] width 772 height 546
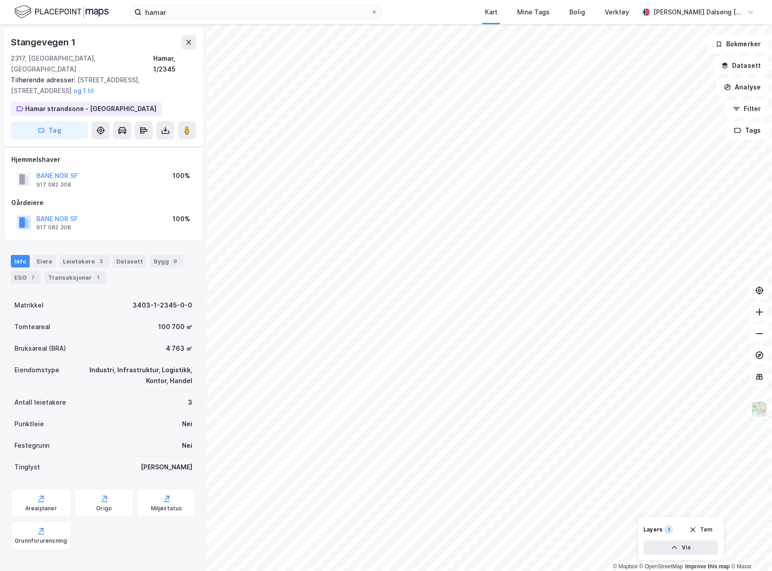
scroll to position [22, 0]
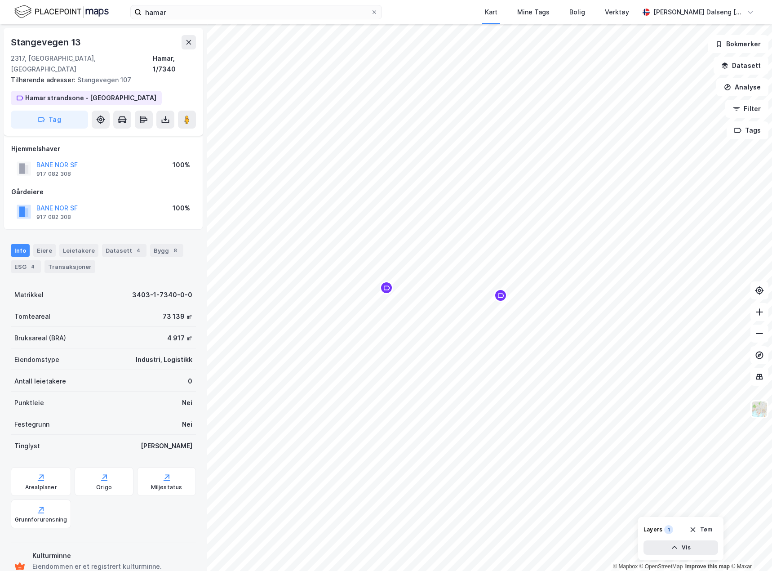
scroll to position [22, 0]
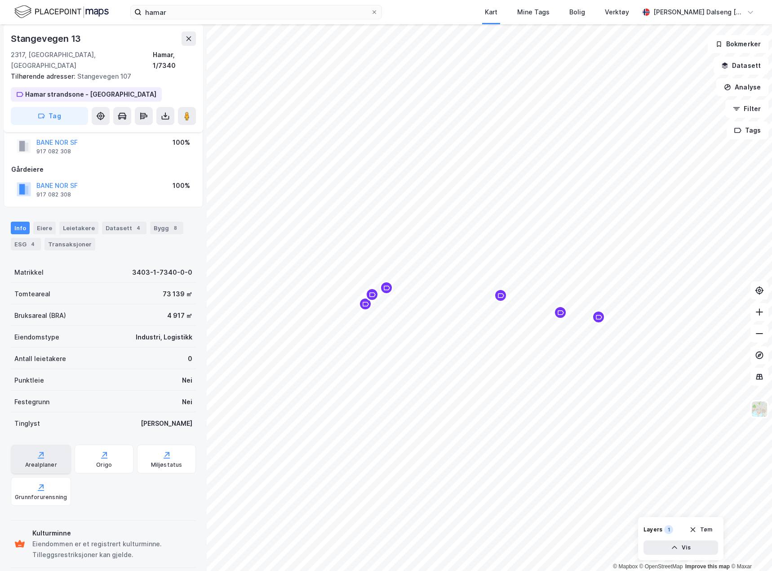
click at [38, 461] on div "Arealplaner" at bounding box center [41, 464] width 32 height 7
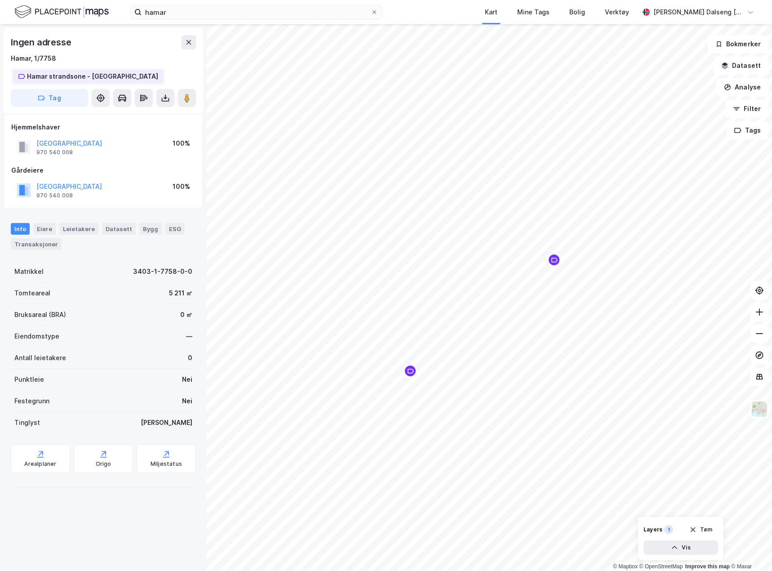
click at [121, 76] on div "Hamar strandsone - [GEOGRAPHIC_DATA]" at bounding box center [92, 76] width 131 height 11
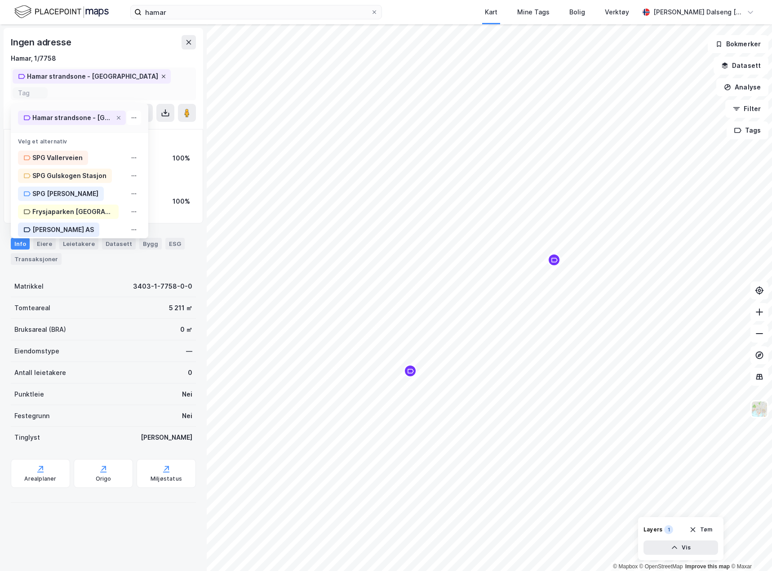
click at [161, 76] on icon at bounding box center [163, 76] width 5 height 5
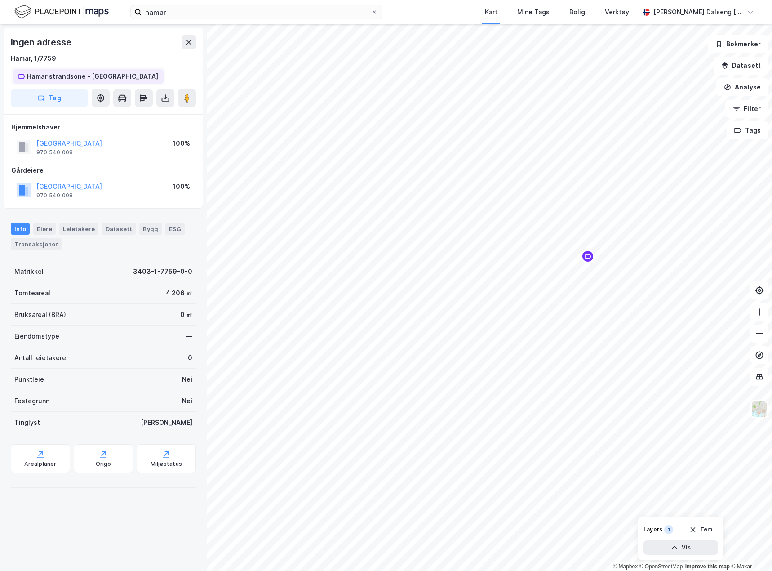
click at [118, 76] on div "Hamar strandsone - [GEOGRAPHIC_DATA]" at bounding box center [92, 76] width 131 height 11
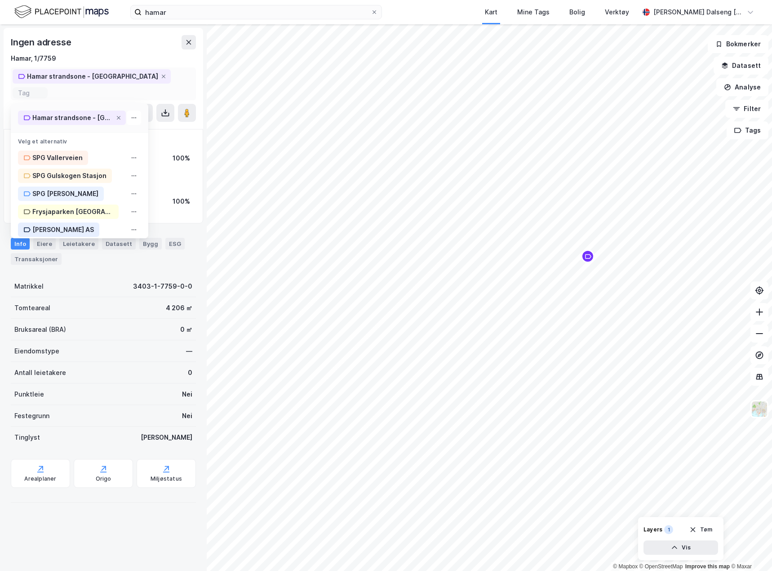
click at [130, 75] on div "Hamar strandsone - [GEOGRAPHIC_DATA]" at bounding box center [92, 76] width 158 height 14
click at [161, 76] on icon at bounding box center [163, 76] width 5 height 5
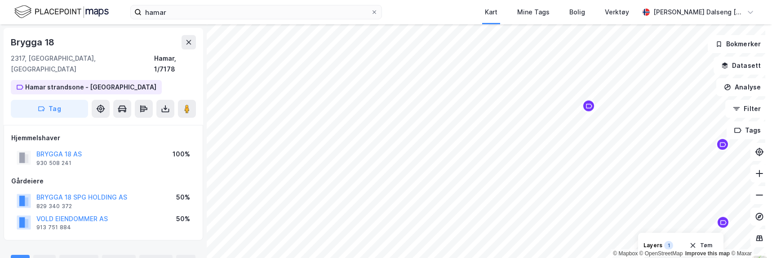
scroll to position [0, 0]
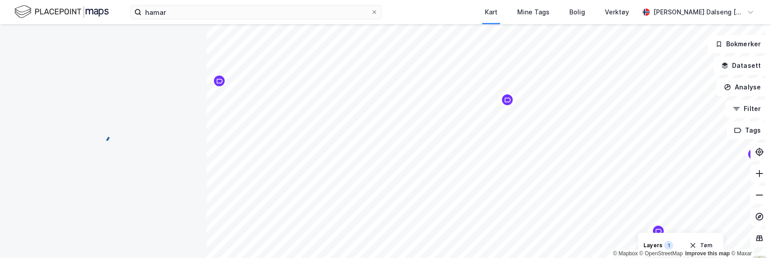
scroll to position [0, 0]
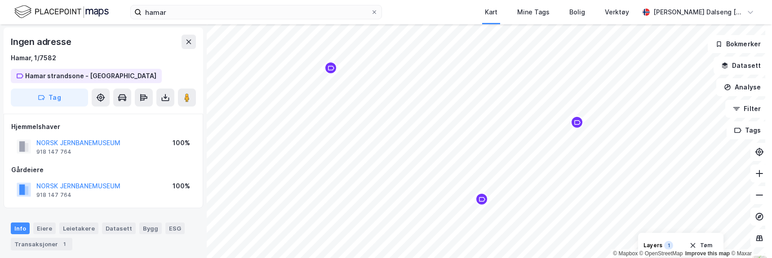
click at [576, 126] on div "Map marker" at bounding box center [576, 122] width 13 height 13
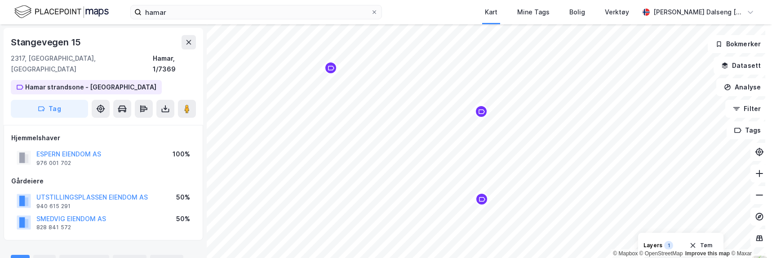
scroll to position [0, 0]
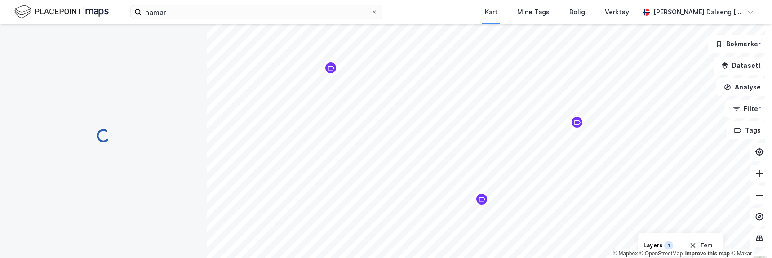
scroll to position [0, 0]
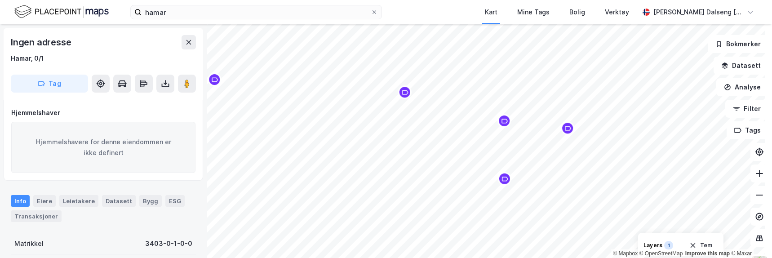
scroll to position [0, 0]
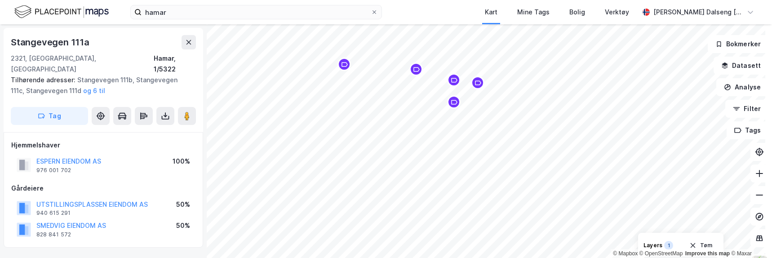
scroll to position [0, 0]
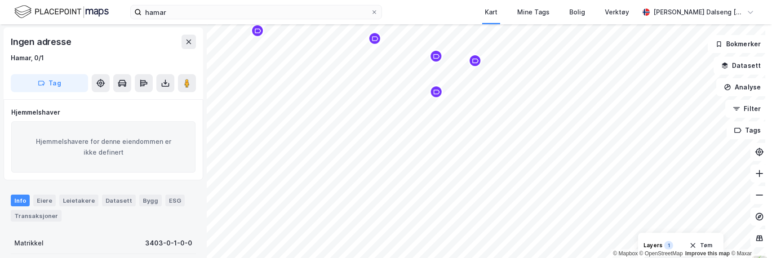
scroll to position [0, 0]
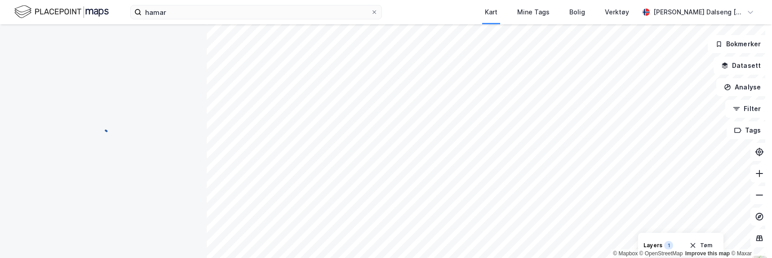
scroll to position [0, 0]
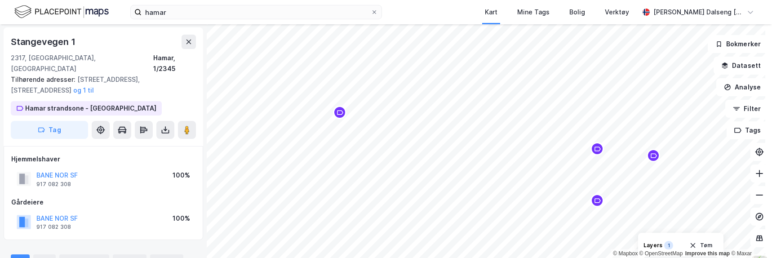
scroll to position [0, 0]
